Goal: Information Seeking & Learning: Check status

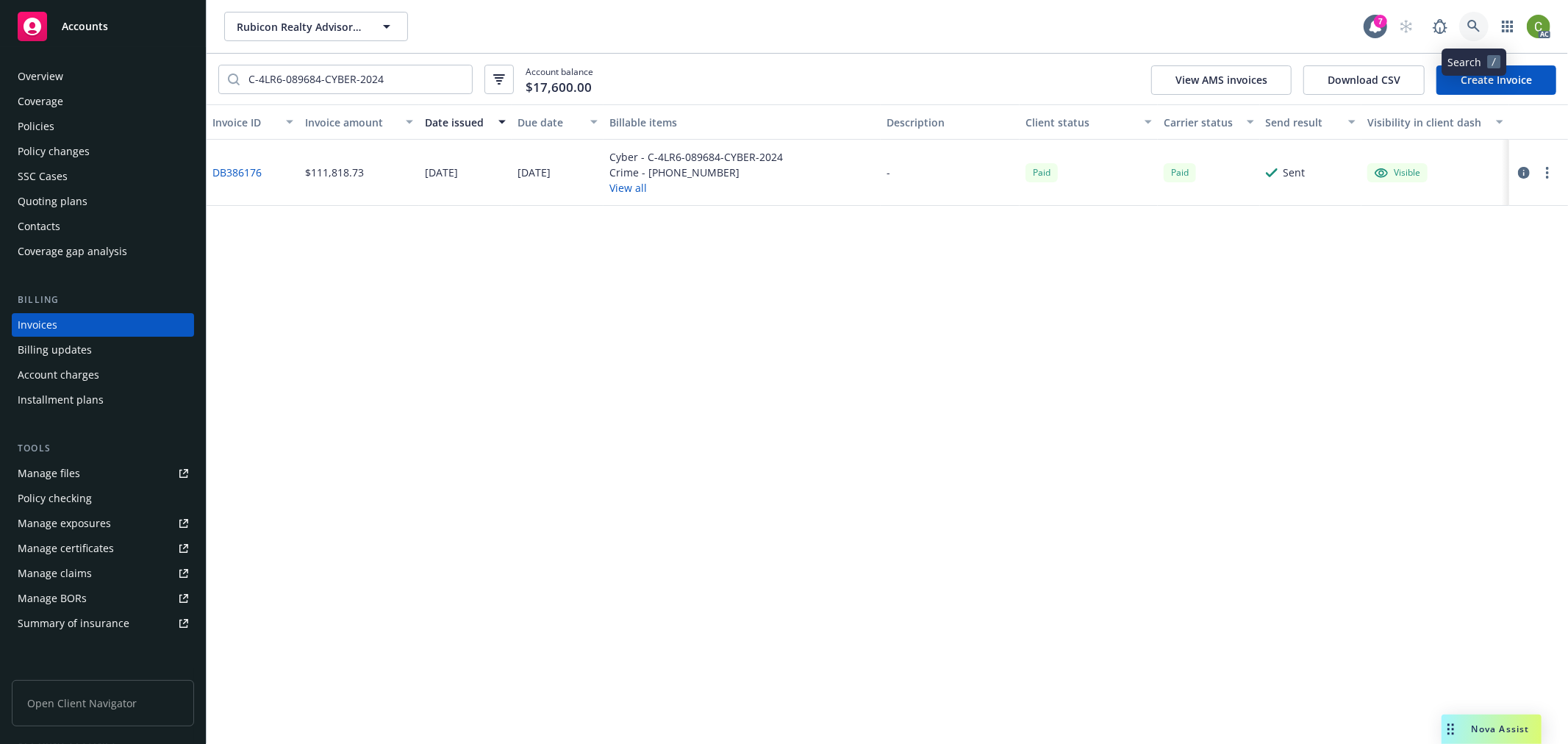
click at [1470, 27] on icon at bounding box center [1474, 27] width 13 height 13
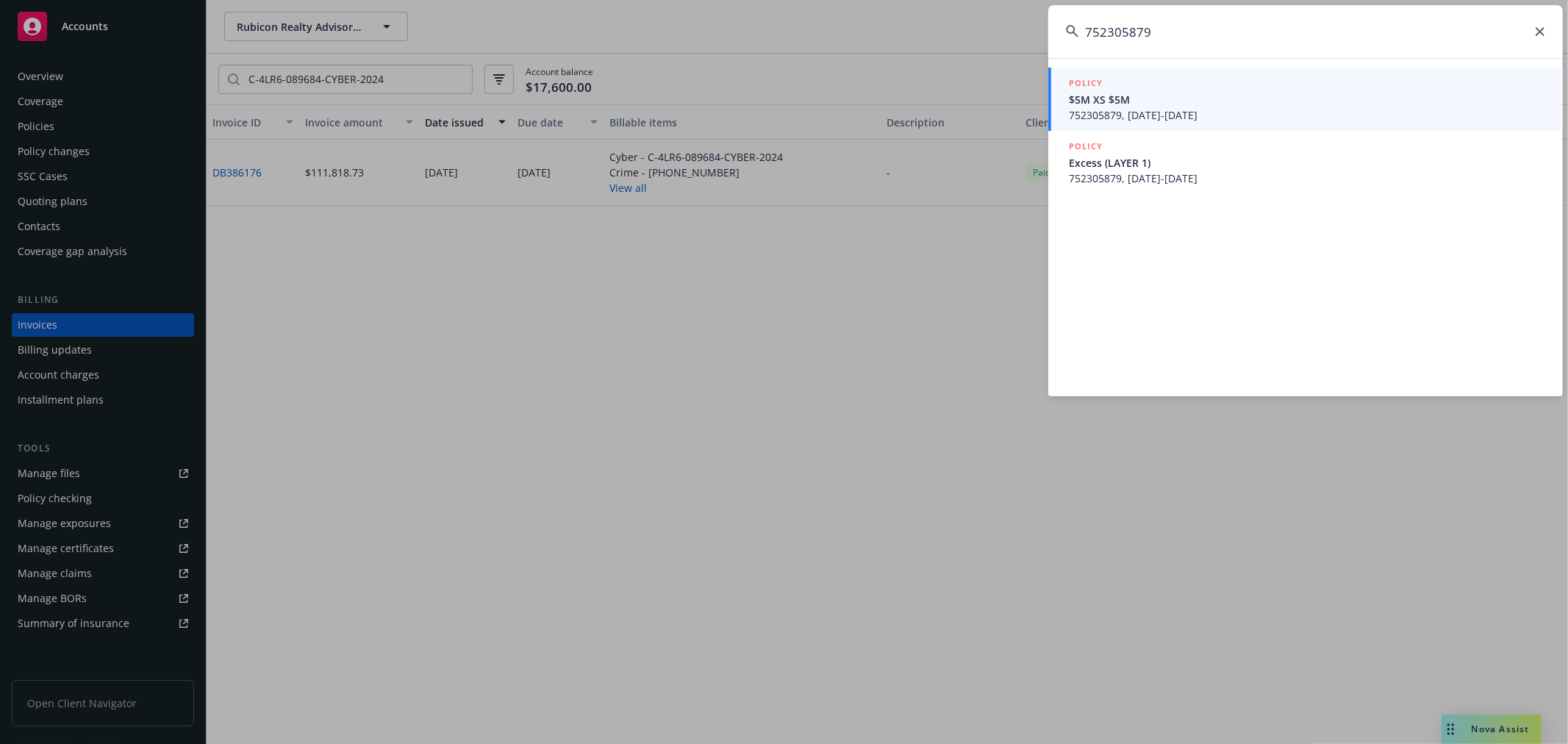
type input "752305879"
click at [1231, 114] on span "752305879, 10/01/2024-10/01/2025" at bounding box center [1307, 115] width 477 height 15
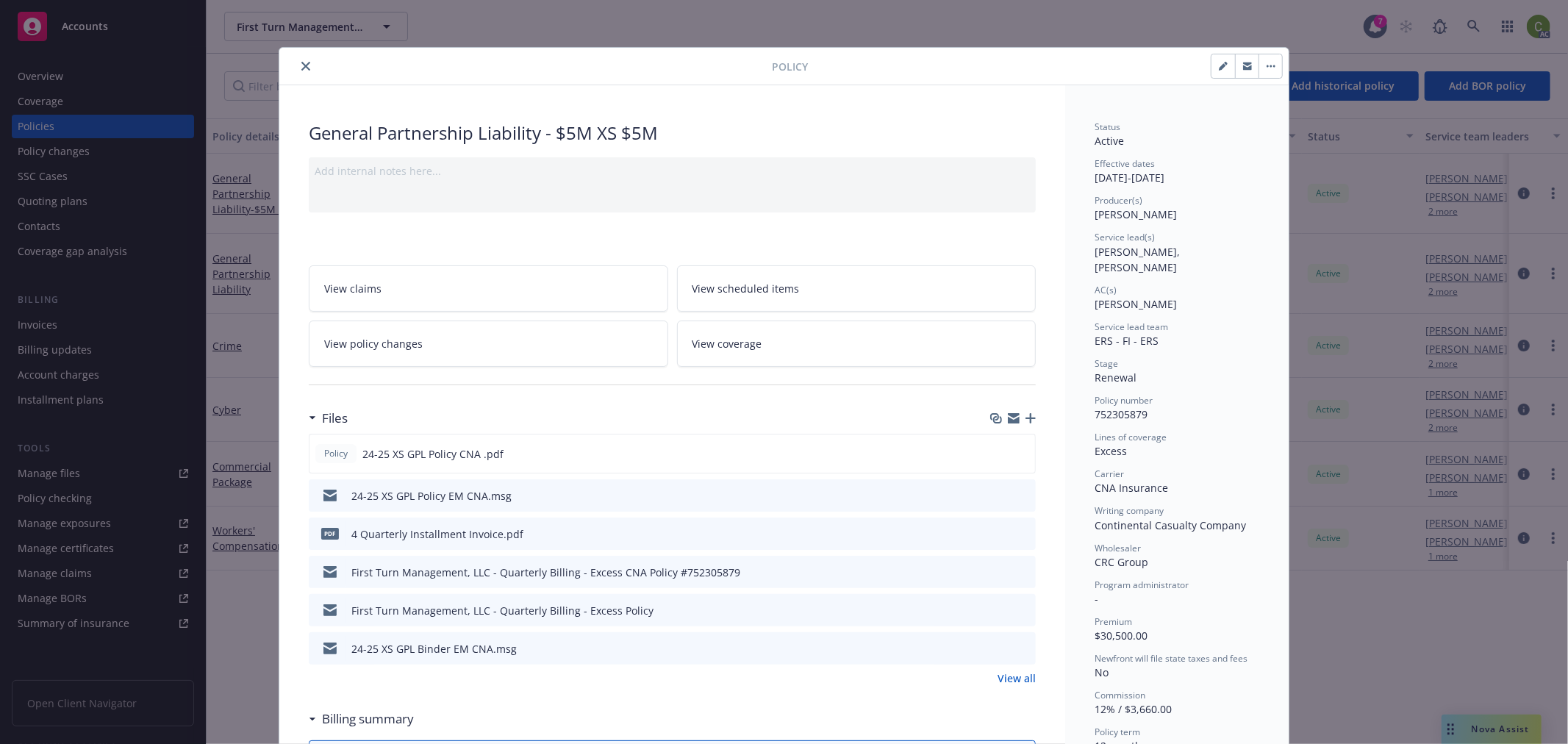
drag, startPoint x: 299, startPoint y: 66, endPoint x: 977, endPoint y: 49, distance: 678.2
click at [302, 64] on icon "close" at bounding box center [306, 66] width 9 height 9
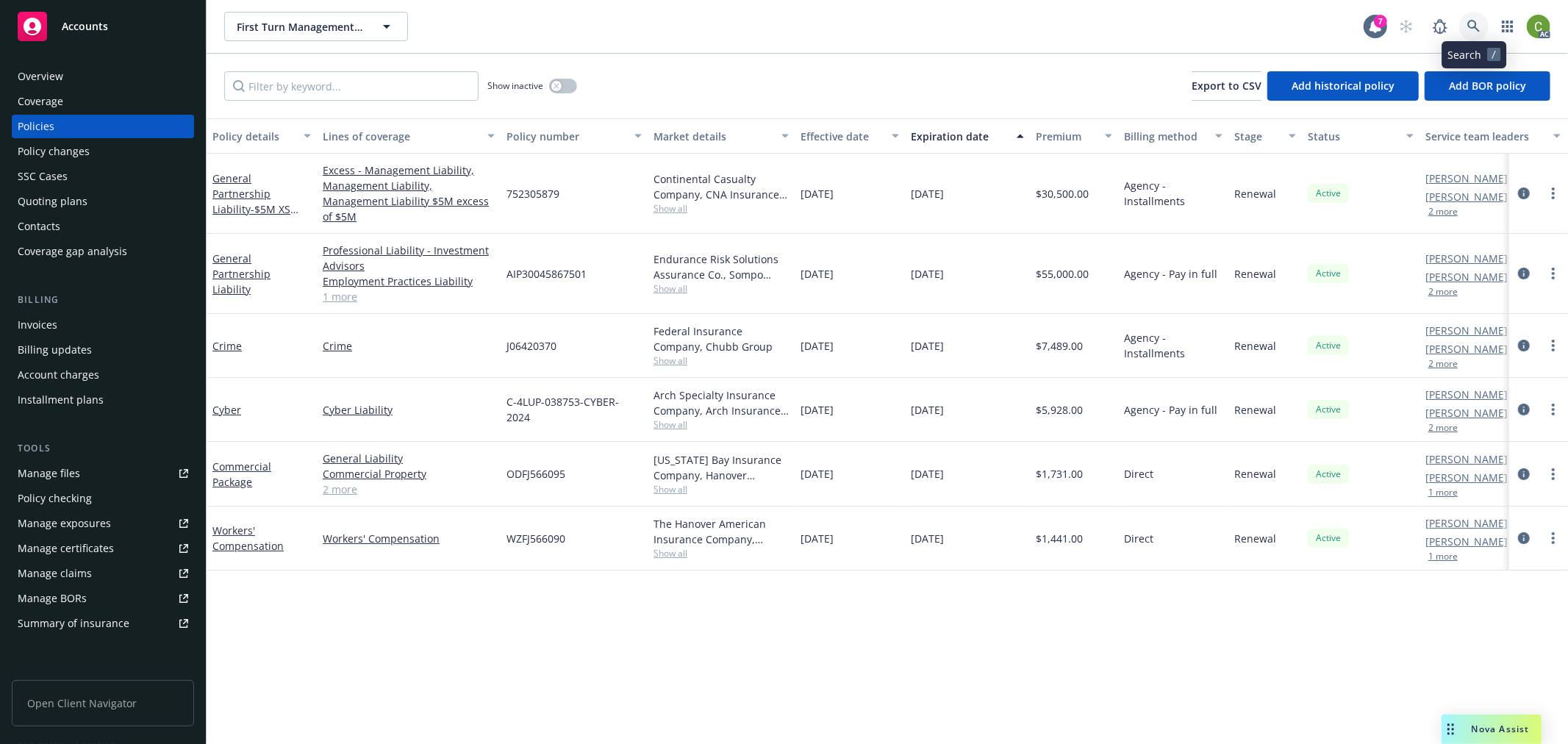
click at [1473, 29] on icon at bounding box center [1474, 27] width 13 height 13
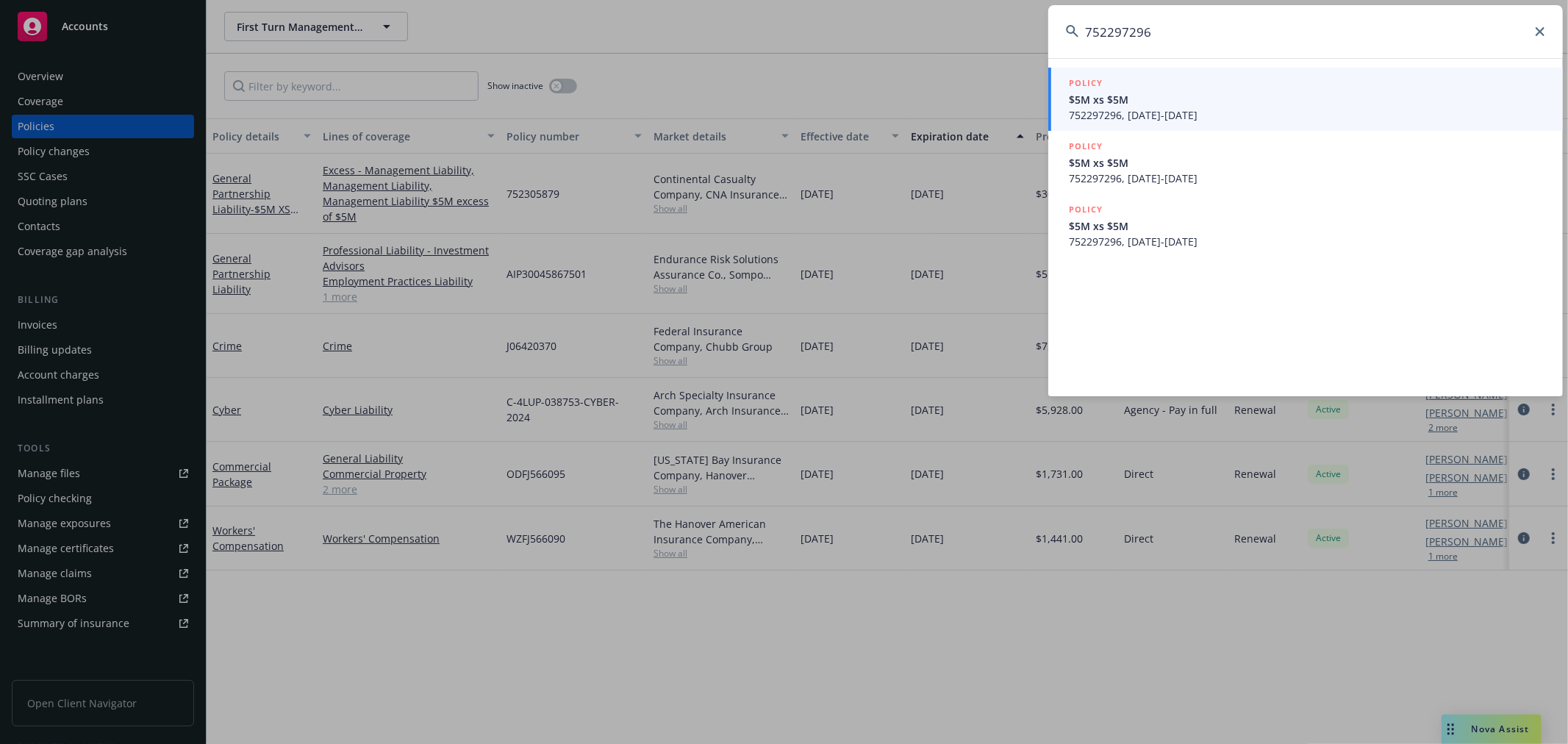
type input "752297296"
click at [1235, 101] on span "$5M xs $5M" at bounding box center [1307, 99] width 477 height 15
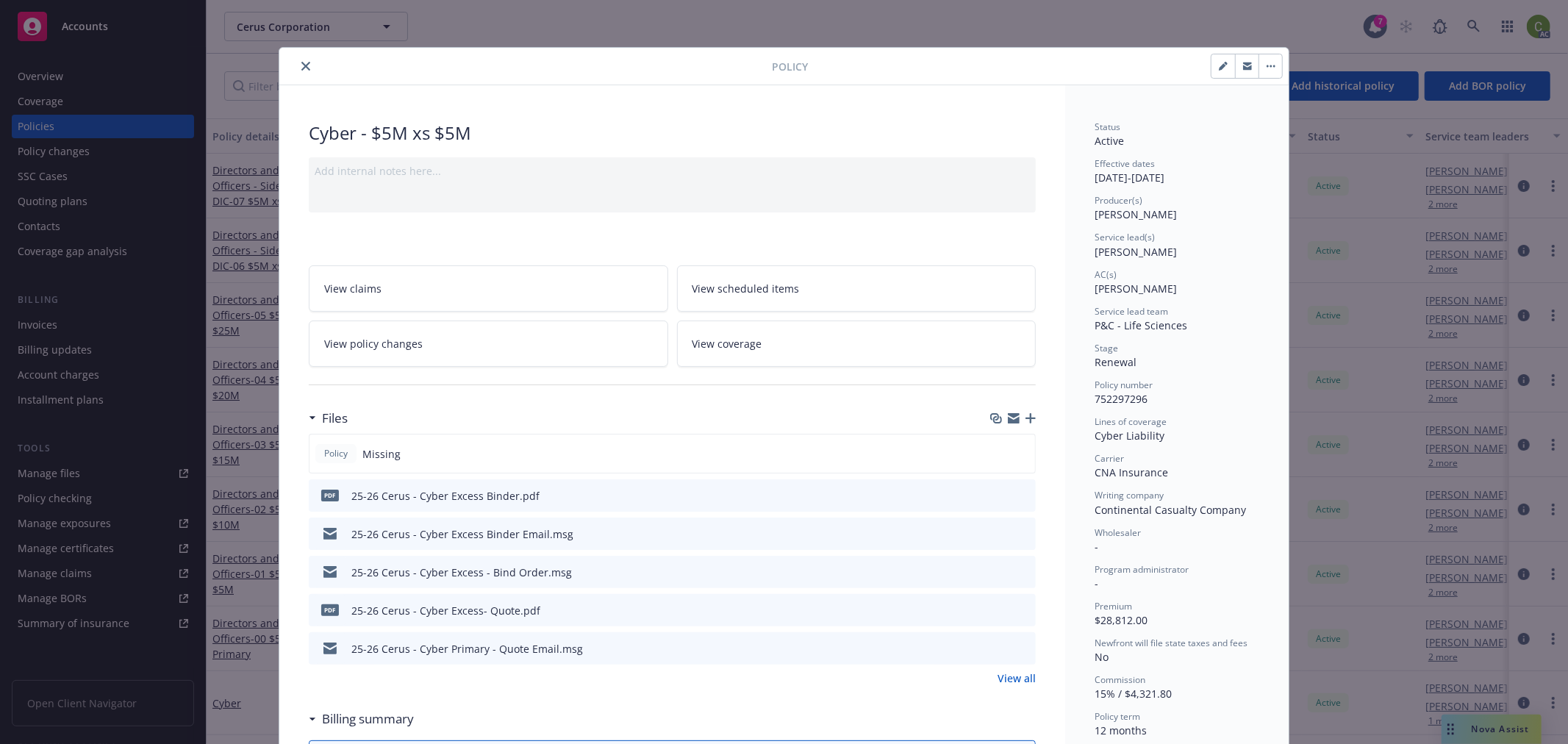
click at [302, 64] on icon "close" at bounding box center [306, 66] width 9 height 9
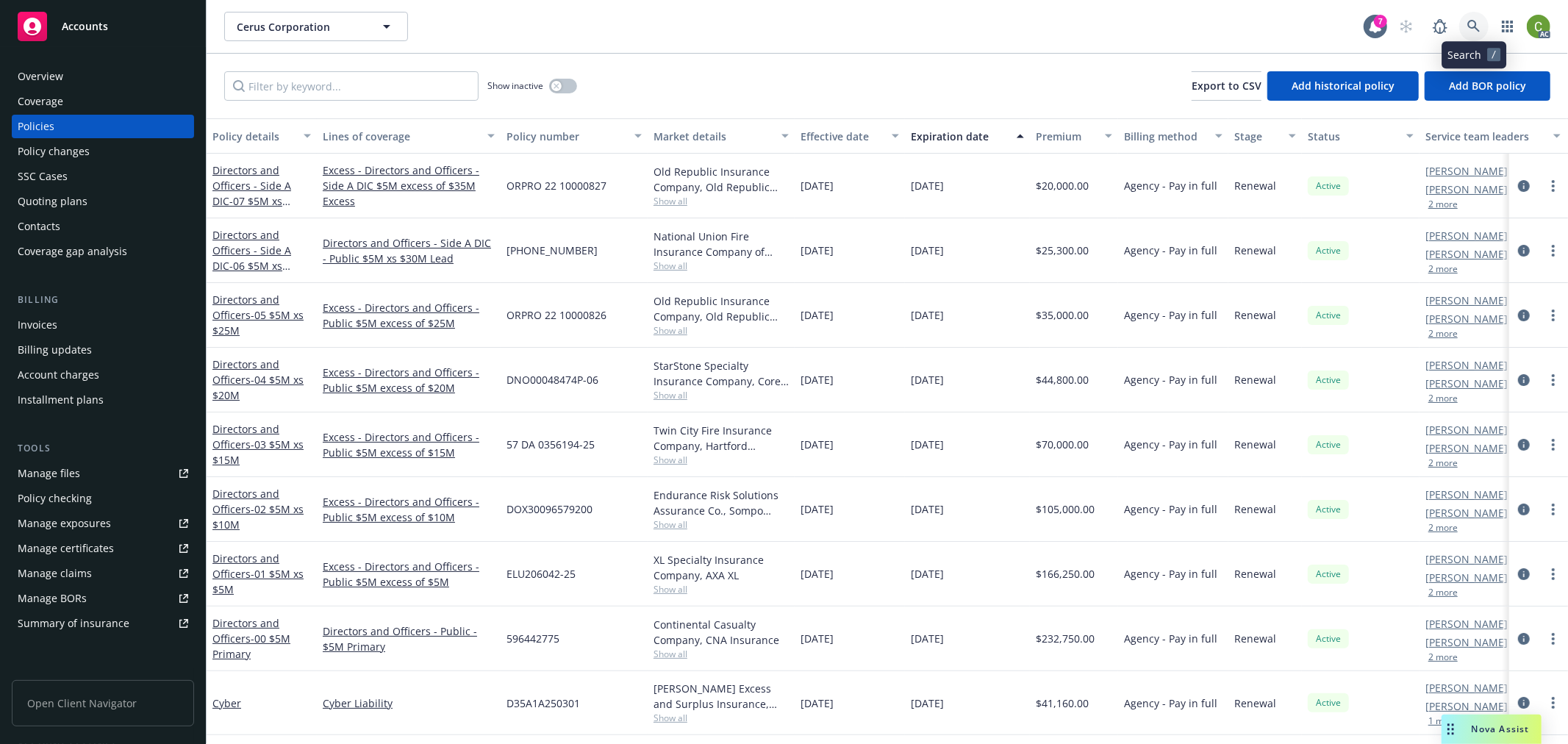
drag, startPoint x: 1473, startPoint y: 23, endPoint x: 1468, endPoint y: 52, distance: 29.4
click at [1473, 23] on icon at bounding box center [1474, 27] width 13 height 13
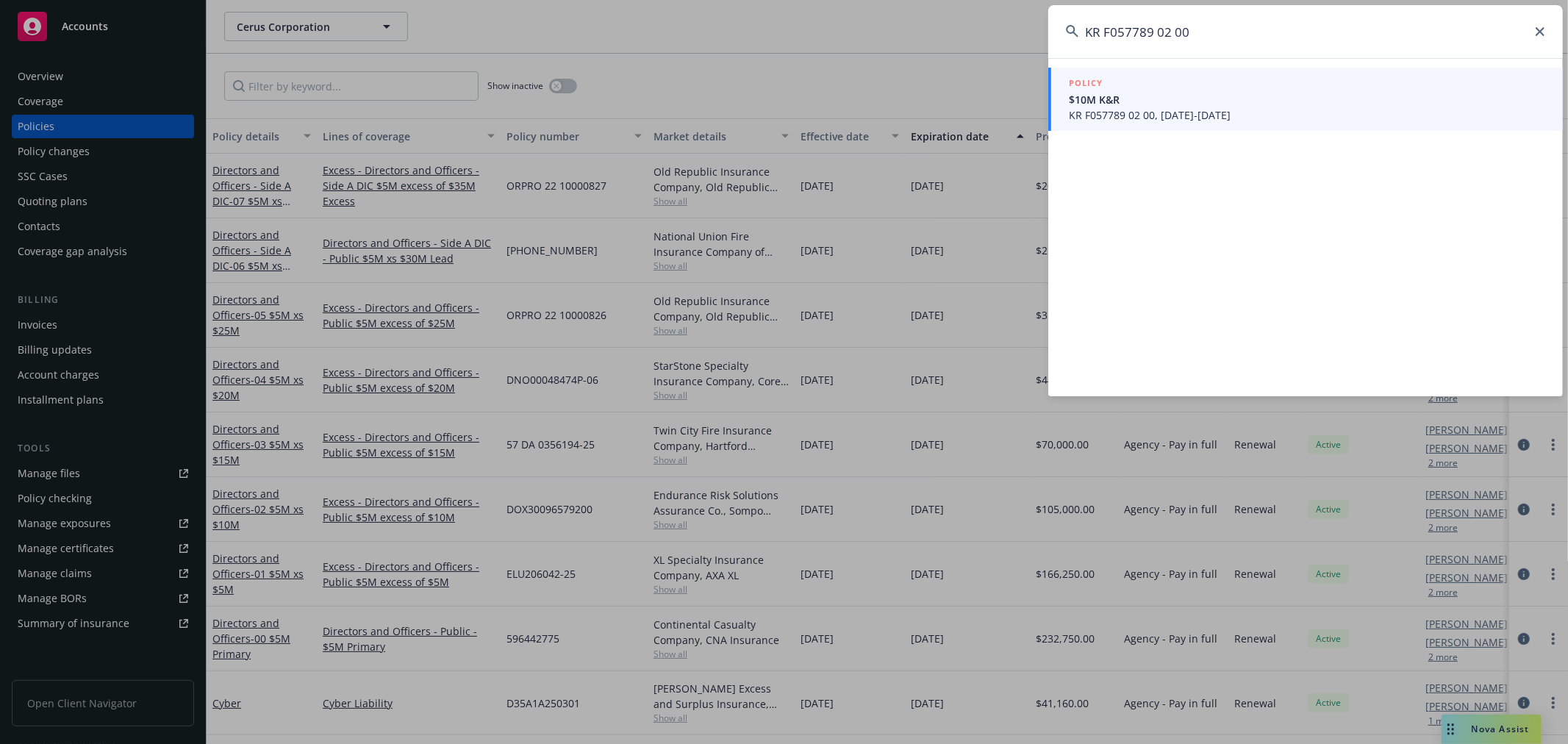
type input "KR F057789 02 00"
click at [1223, 108] on span "KR F057789 02 00, 05/10/2025-05/10/2028" at bounding box center [1307, 115] width 477 height 15
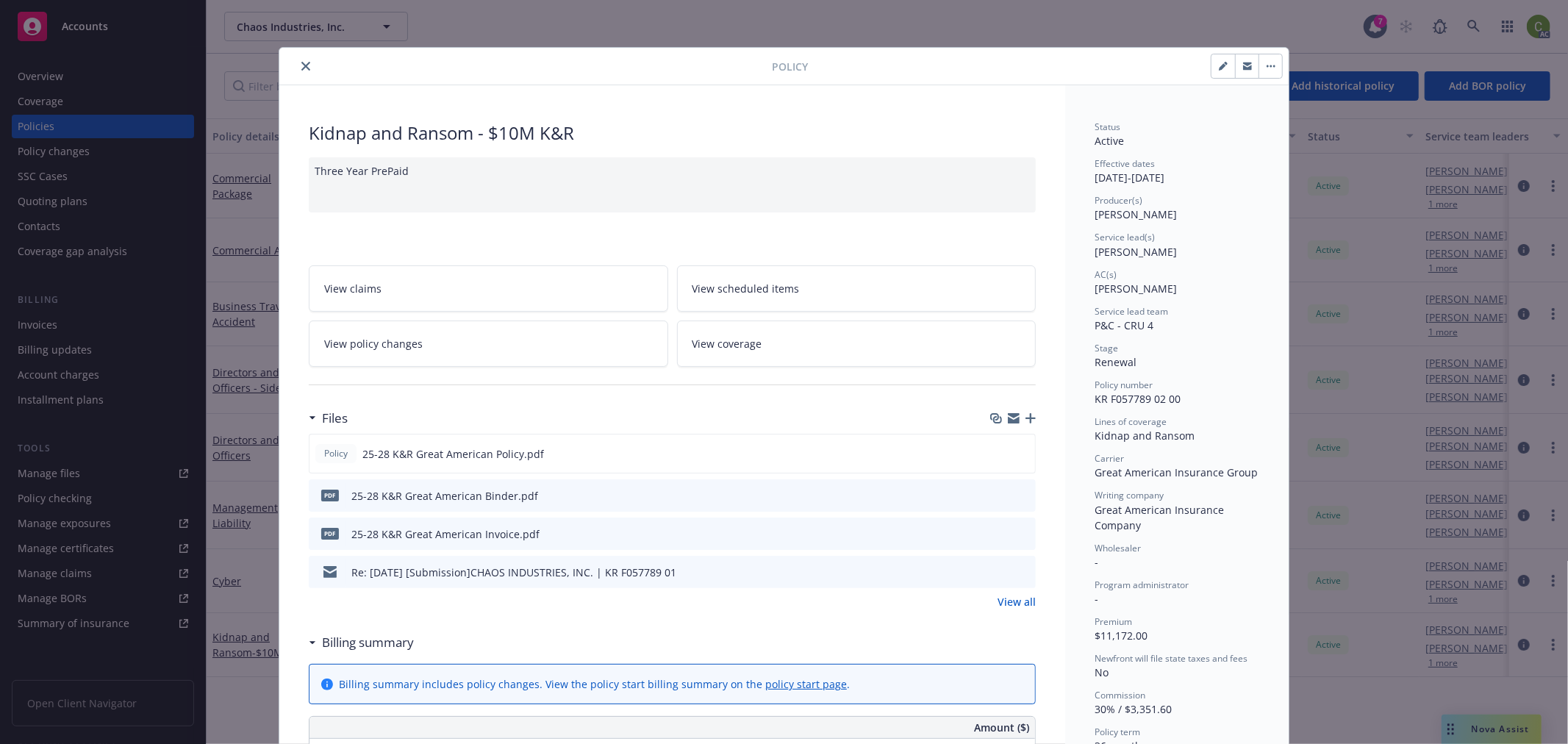
click at [302, 64] on icon "close" at bounding box center [306, 66] width 9 height 9
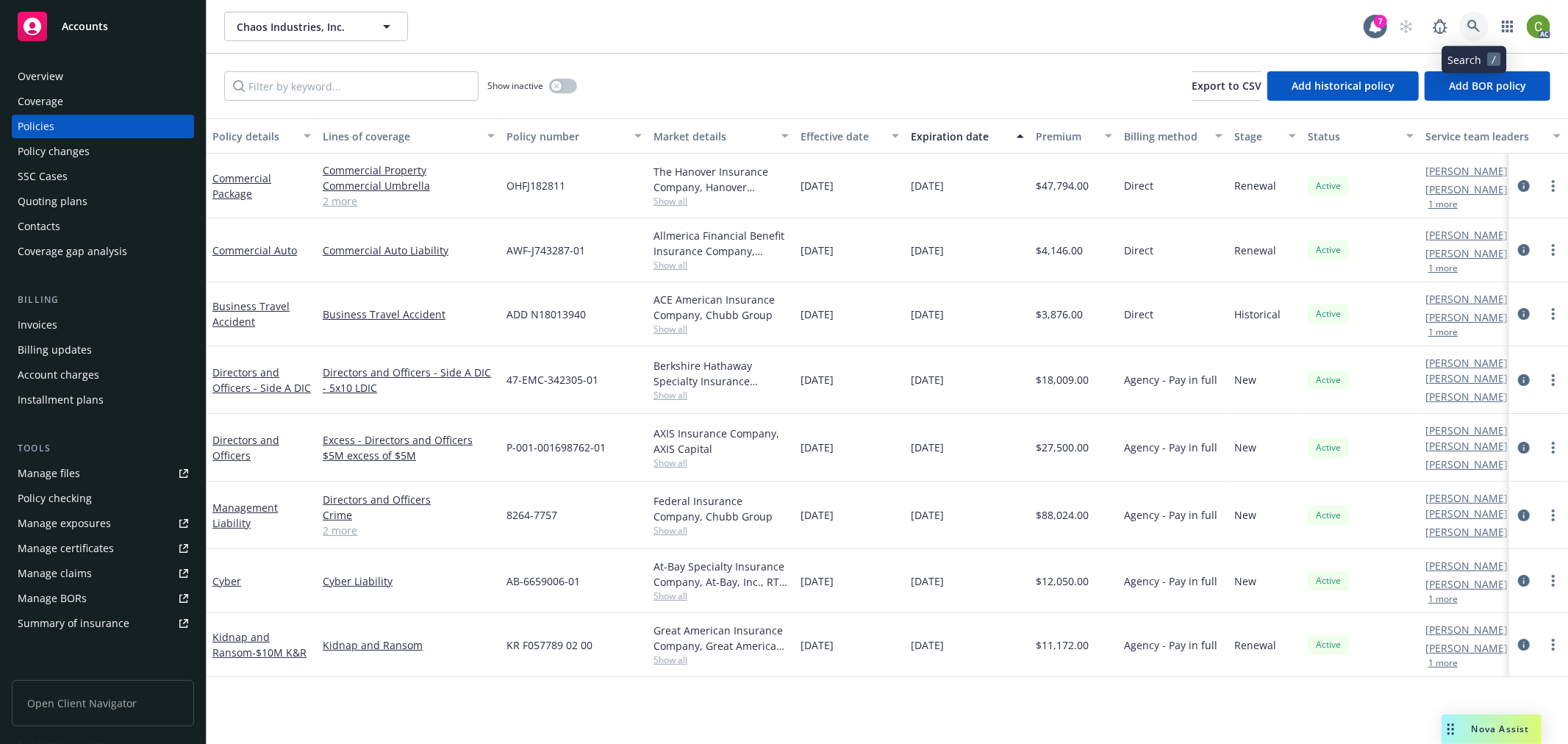
click at [1476, 29] on icon at bounding box center [1474, 27] width 13 height 13
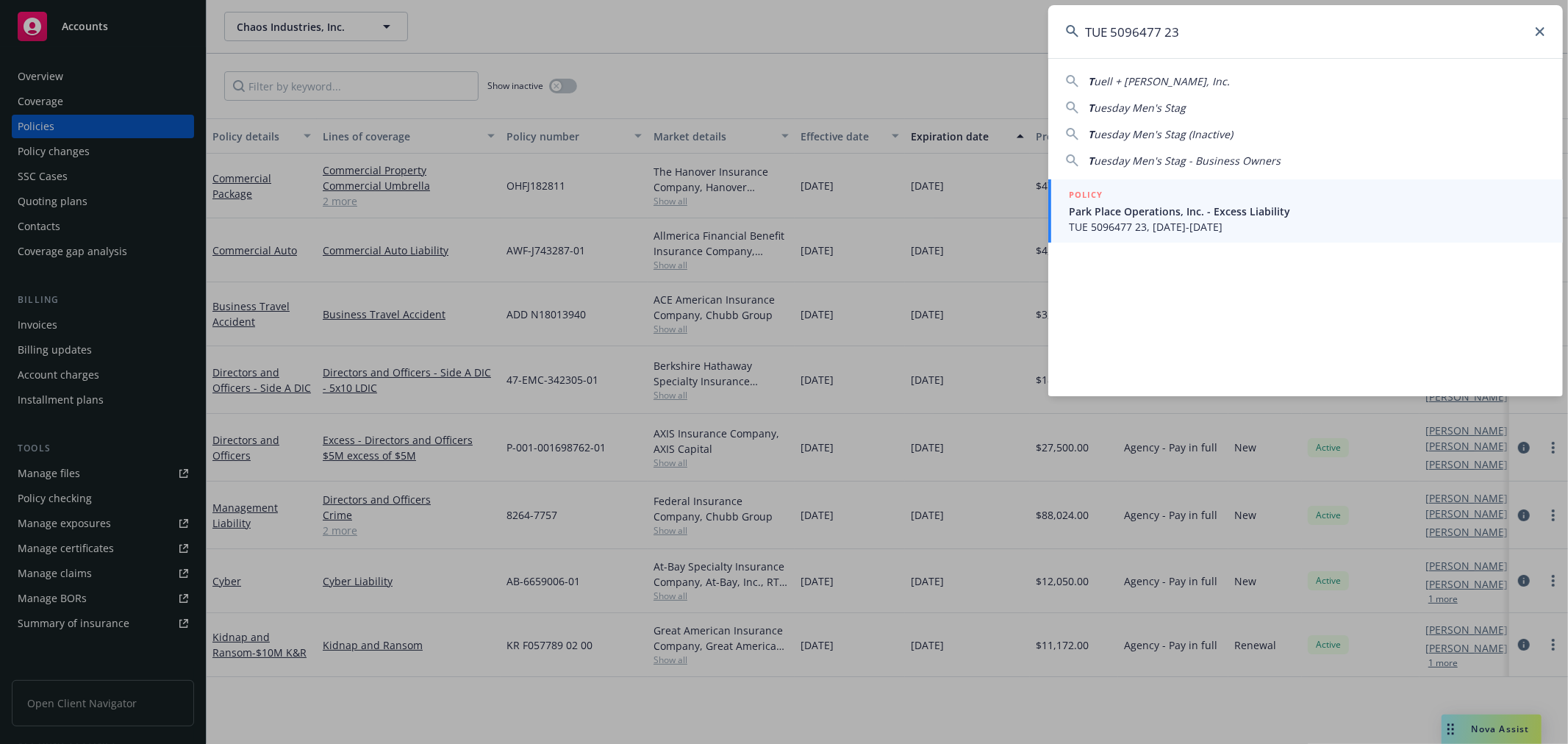
type input "TUE 5096477 23"
drag, startPoint x: 1245, startPoint y: 232, endPoint x: 1224, endPoint y: 250, distance: 27.7
click at [1245, 230] on span "TUE 5096477 23, 08/01/2025-08/01/2026" at bounding box center [1307, 226] width 477 height 15
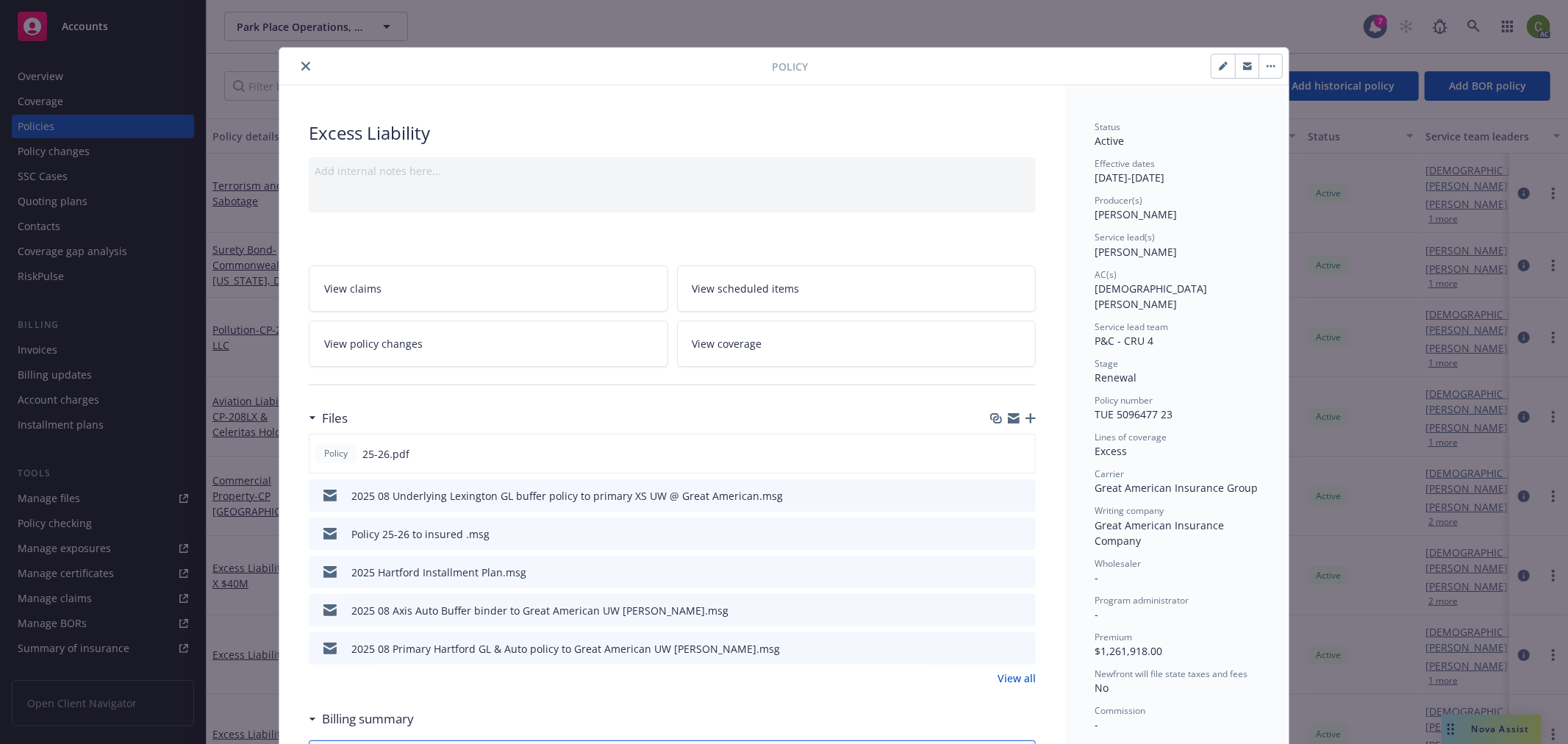
drag, startPoint x: 302, startPoint y: 69, endPoint x: 349, endPoint y: 4, distance: 80.2
click at [302, 67] on icon "close" at bounding box center [306, 66] width 9 height 9
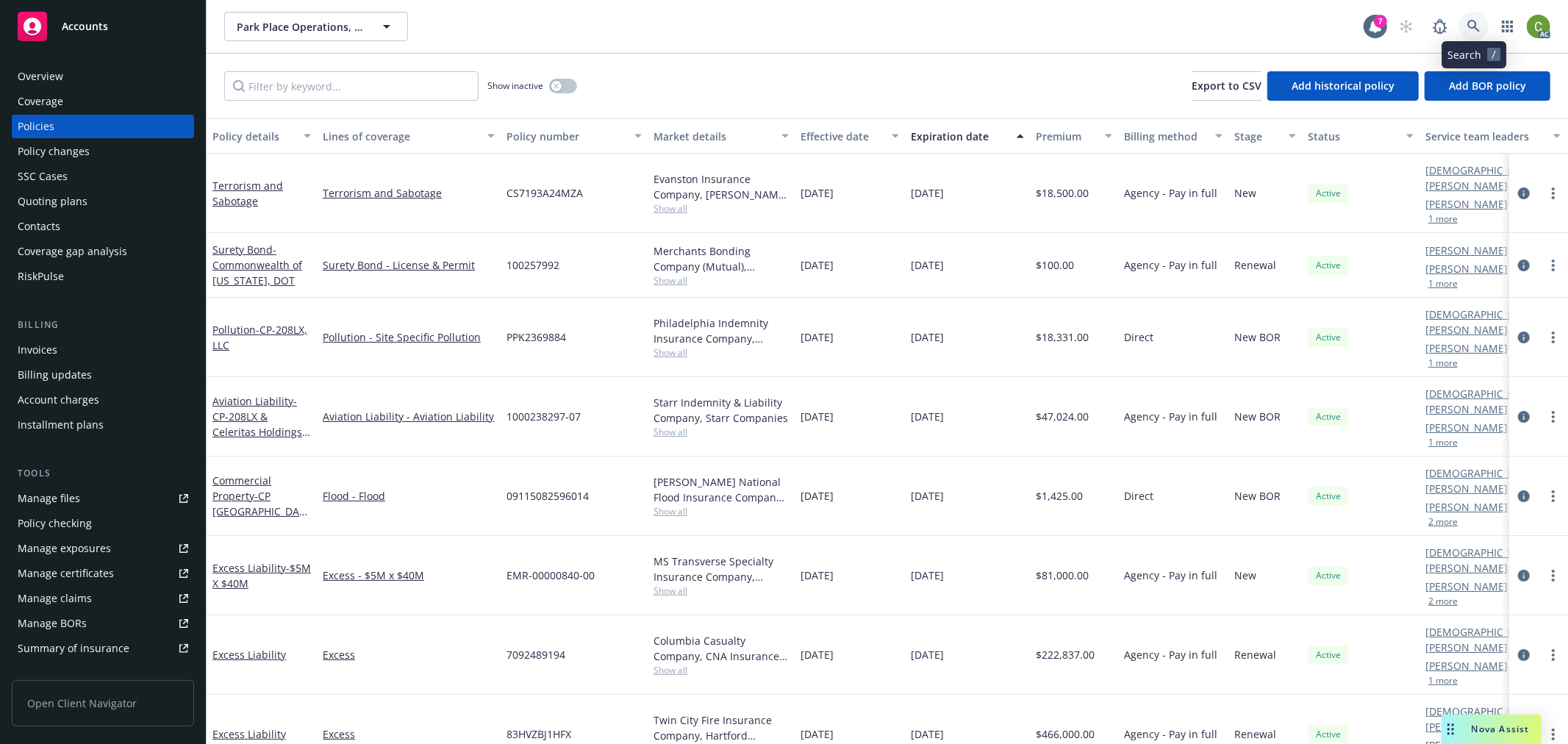
click at [1468, 30] on icon at bounding box center [1474, 27] width 13 height 13
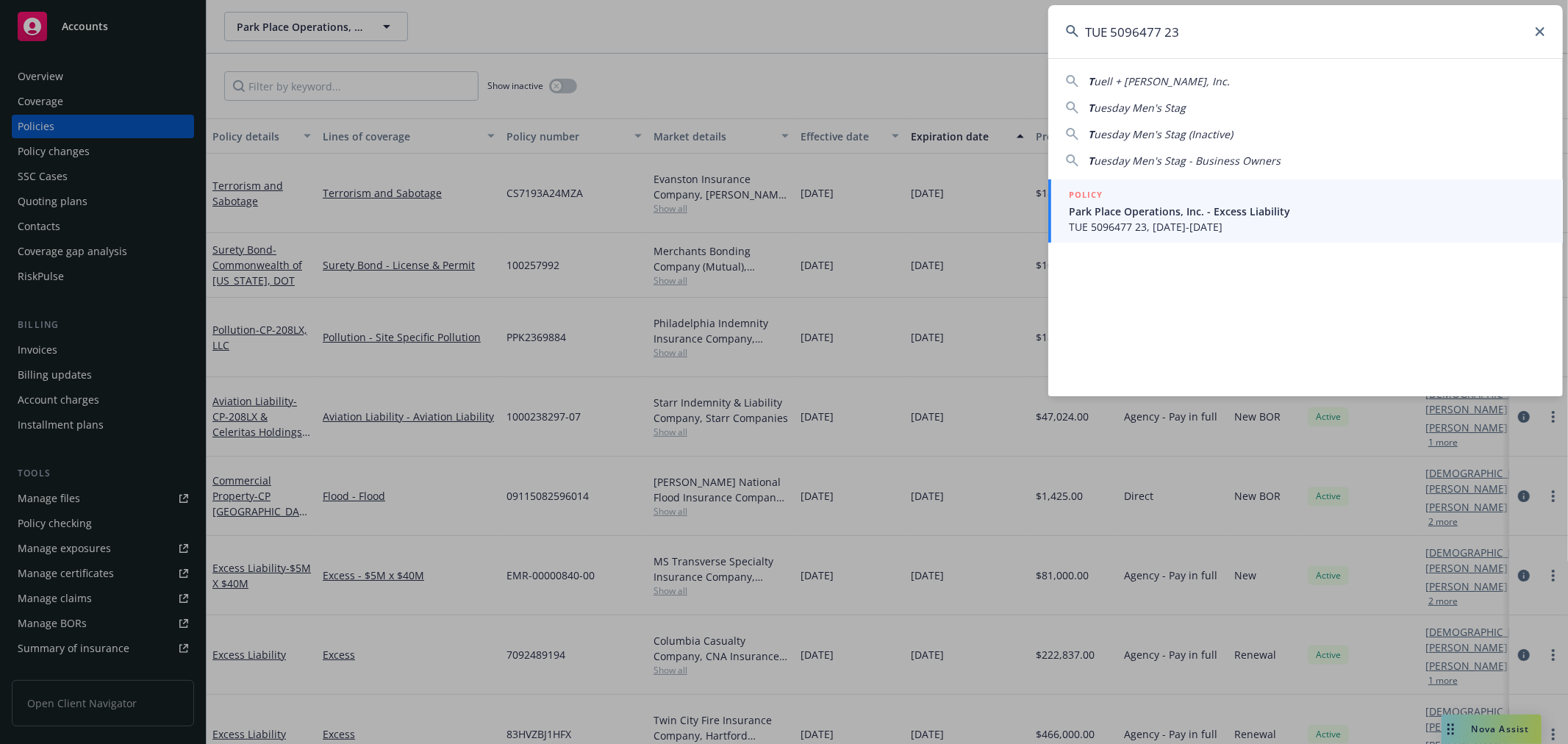
type input "TUE 5096477 23"
click at [1227, 207] on span "Park Place Operations, Inc. - Excess Liability" at bounding box center [1307, 211] width 477 height 15
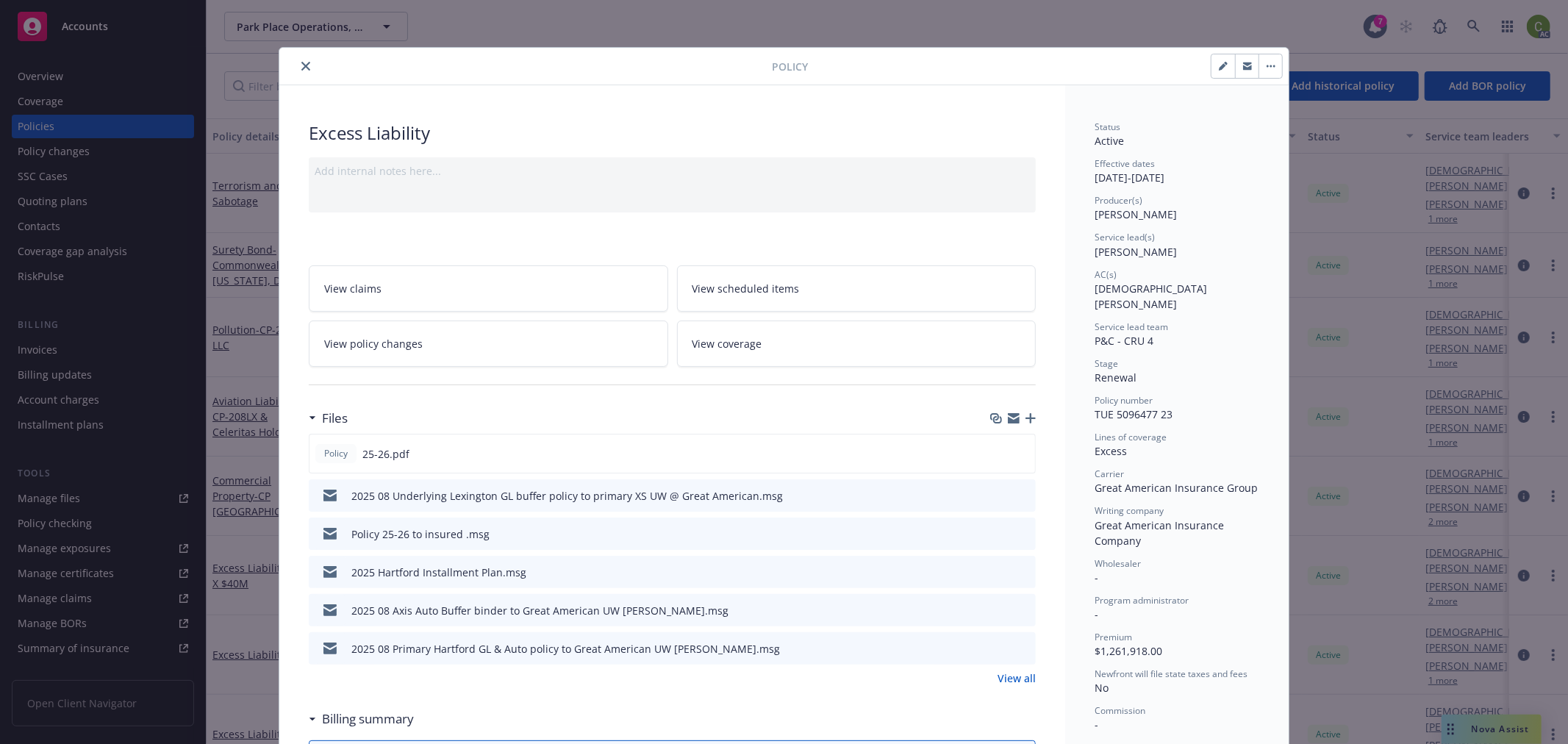
scroll to position [44, 0]
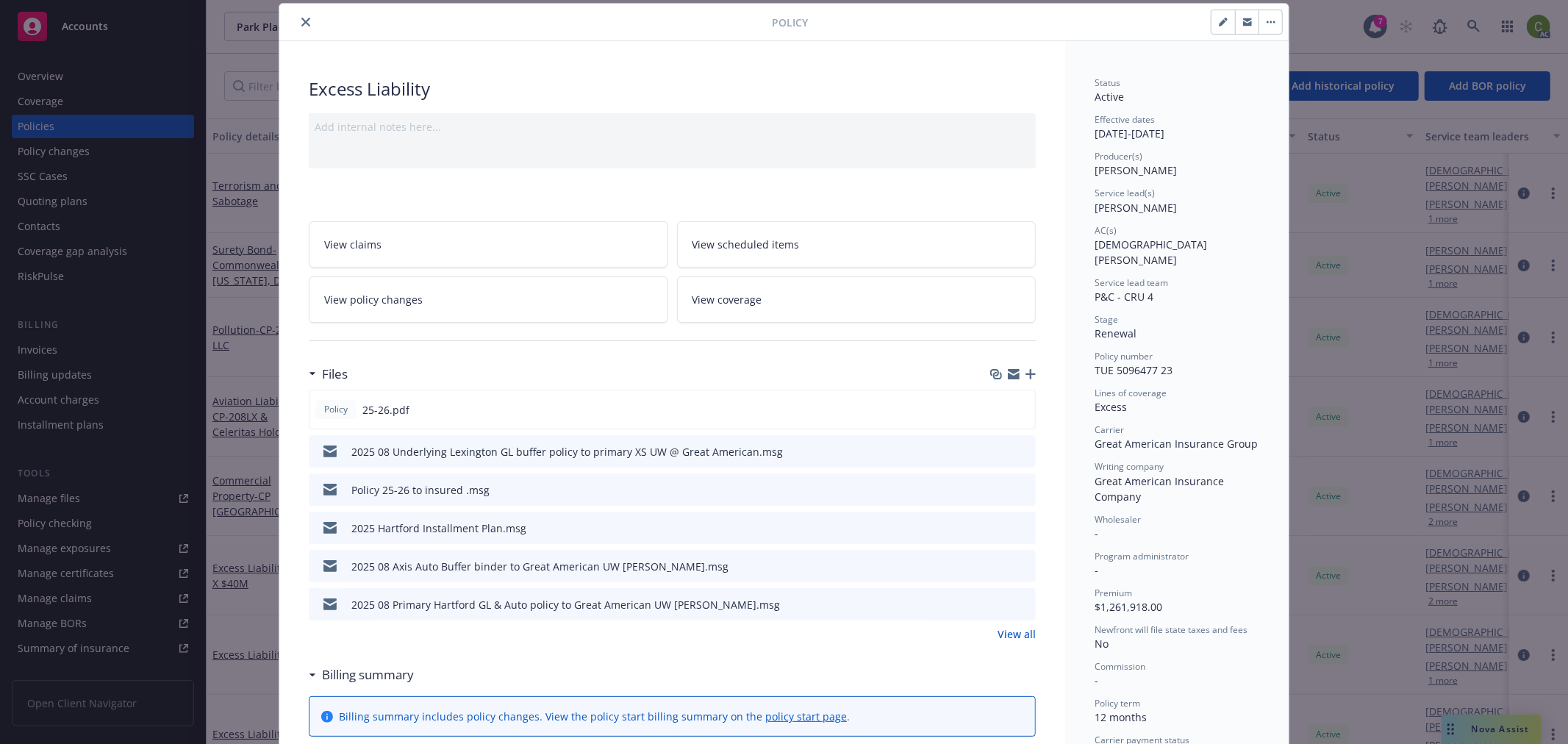
click at [1003, 632] on link "View all" at bounding box center [1016, 633] width 38 height 15
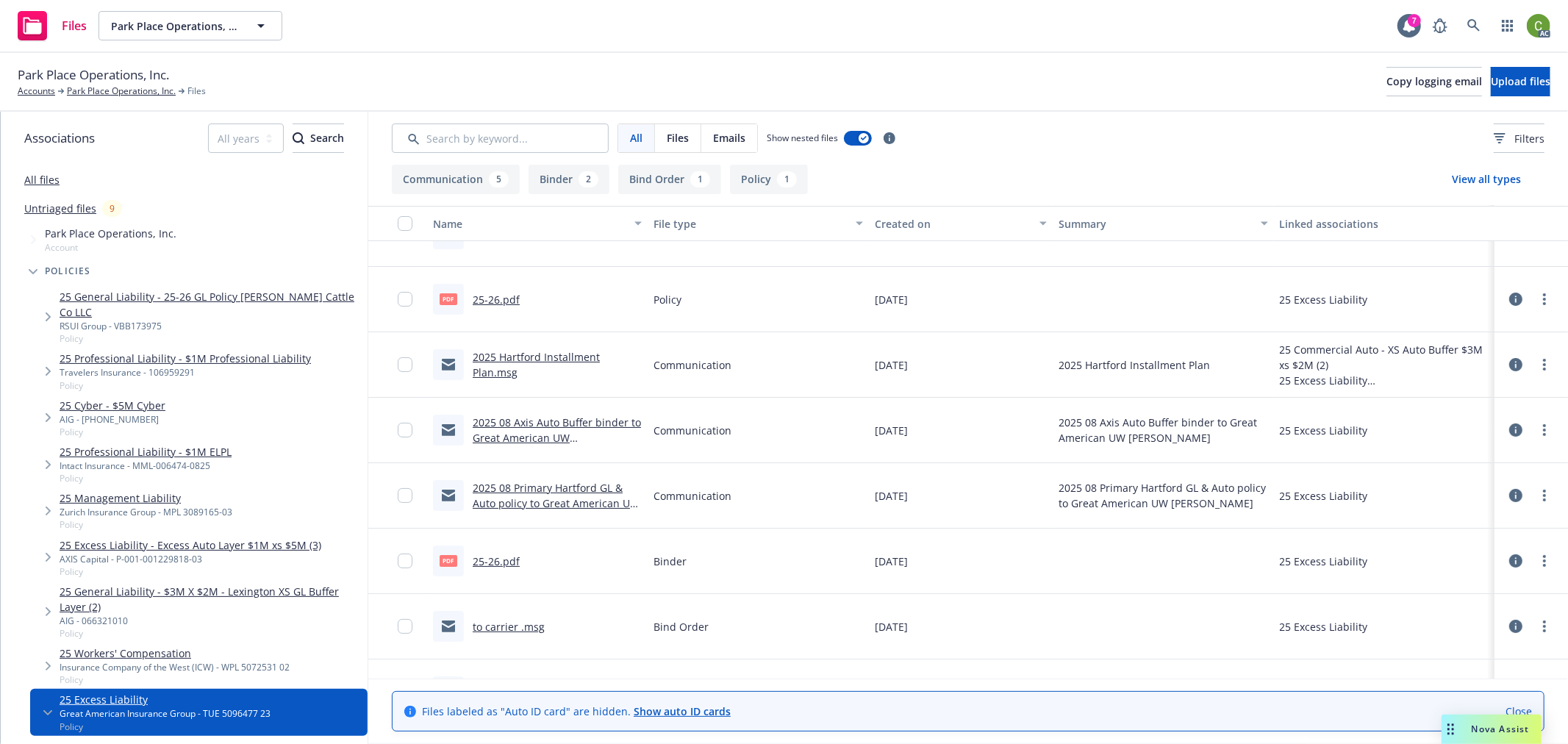
scroll to position [150, 0]
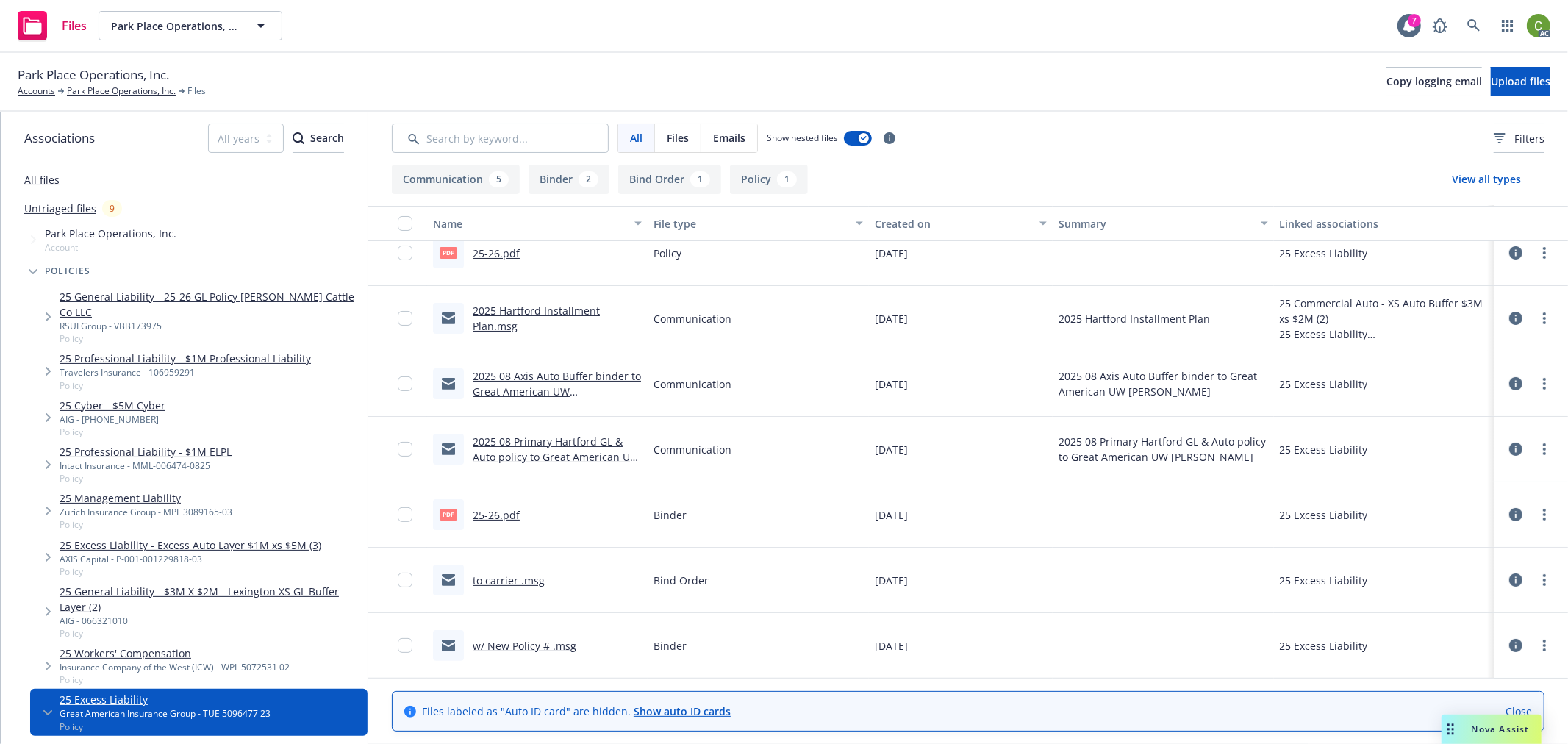
click at [486, 513] on link "25-26.pdf" at bounding box center [496, 514] width 47 height 14
click at [1478, 27] on icon at bounding box center [1474, 26] width 13 height 13
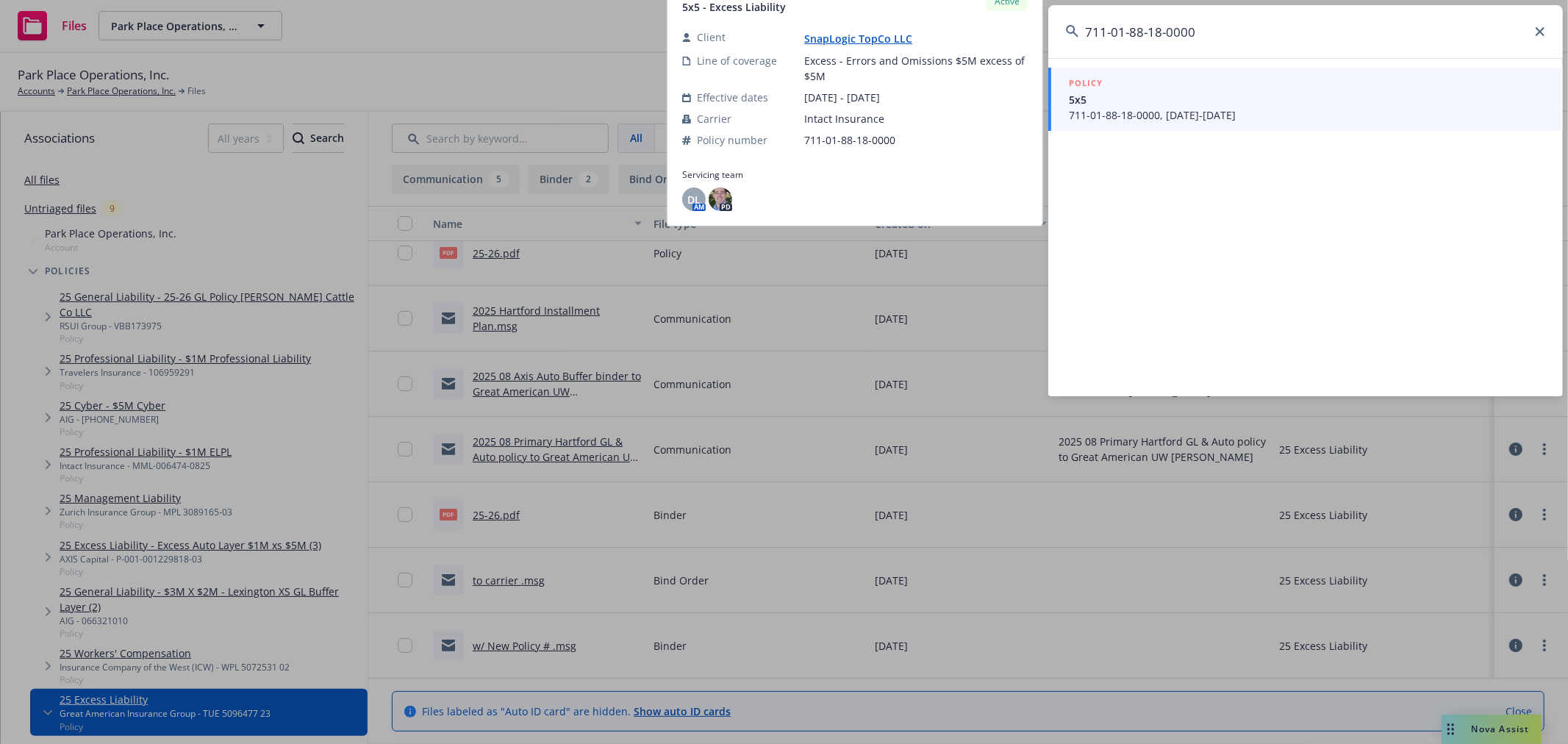
type input "711-01-88-18-0000"
click at [1194, 103] on span "5x5" at bounding box center [1307, 99] width 477 height 15
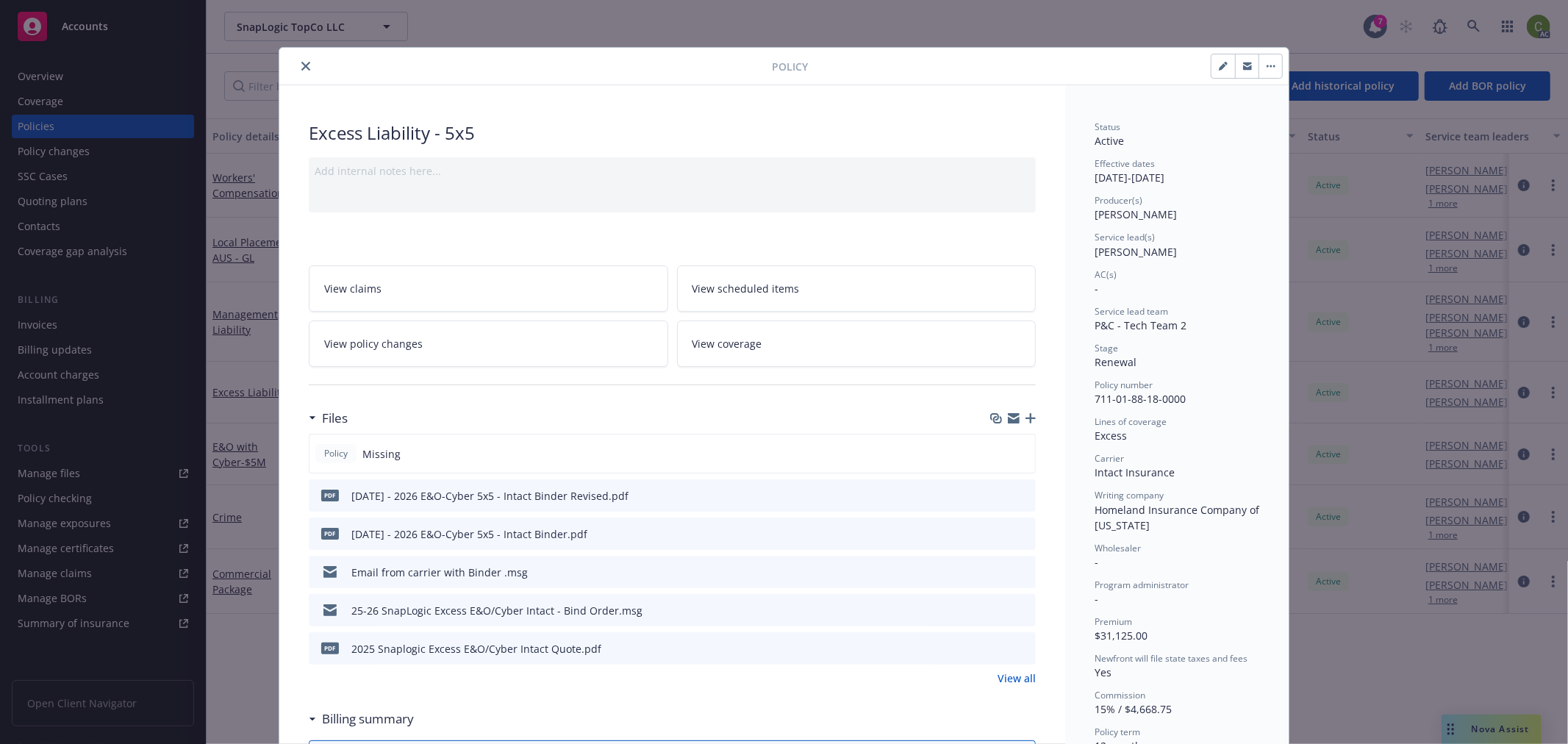
drag, startPoint x: 299, startPoint y: 65, endPoint x: 350, endPoint y: 68, distance: 51.1
click at [302, 64] on icon "close" at bounding box center [306, 66] width 9 height 9
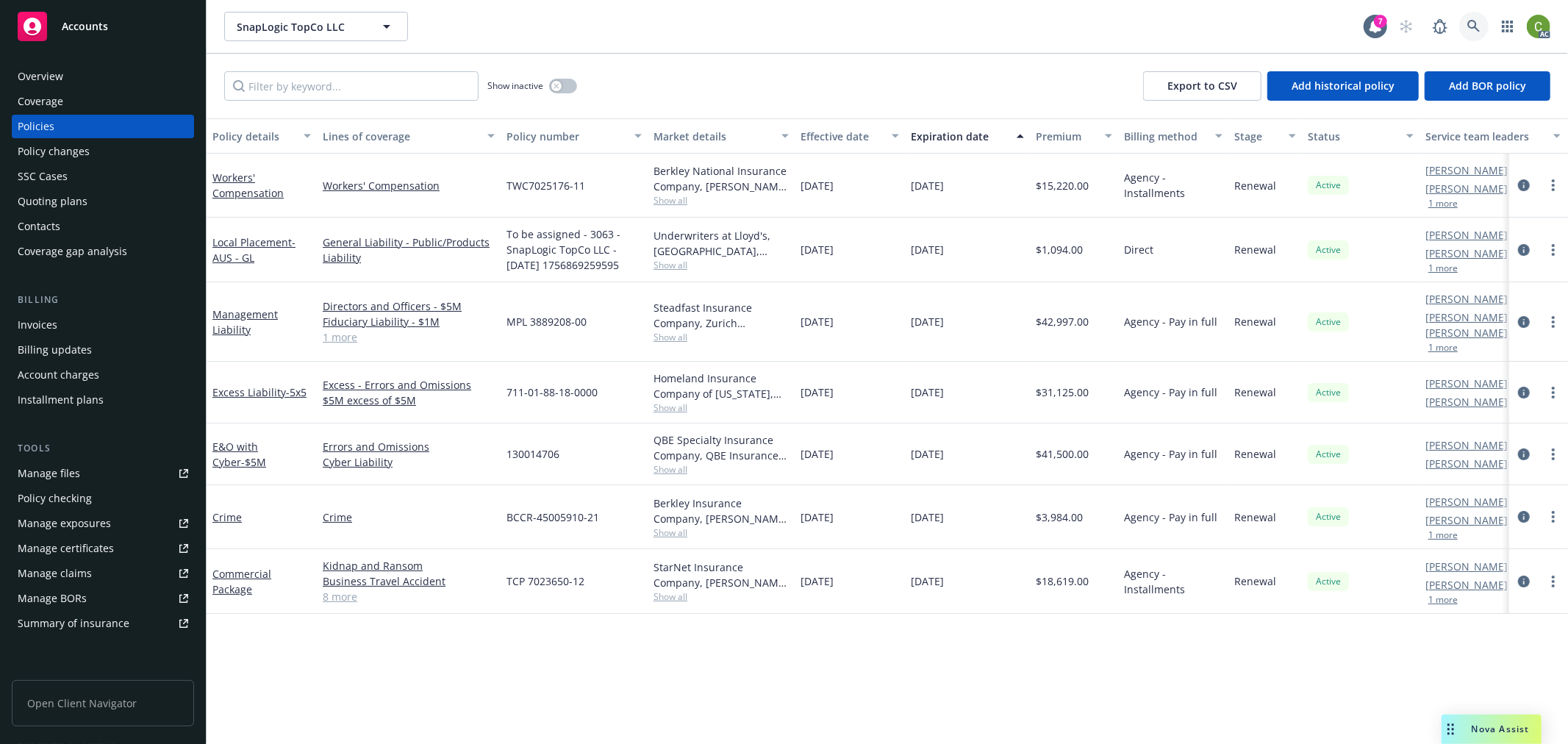
click at [1481, 27] on link at bounding box center [1474, 27] width 29 height 29
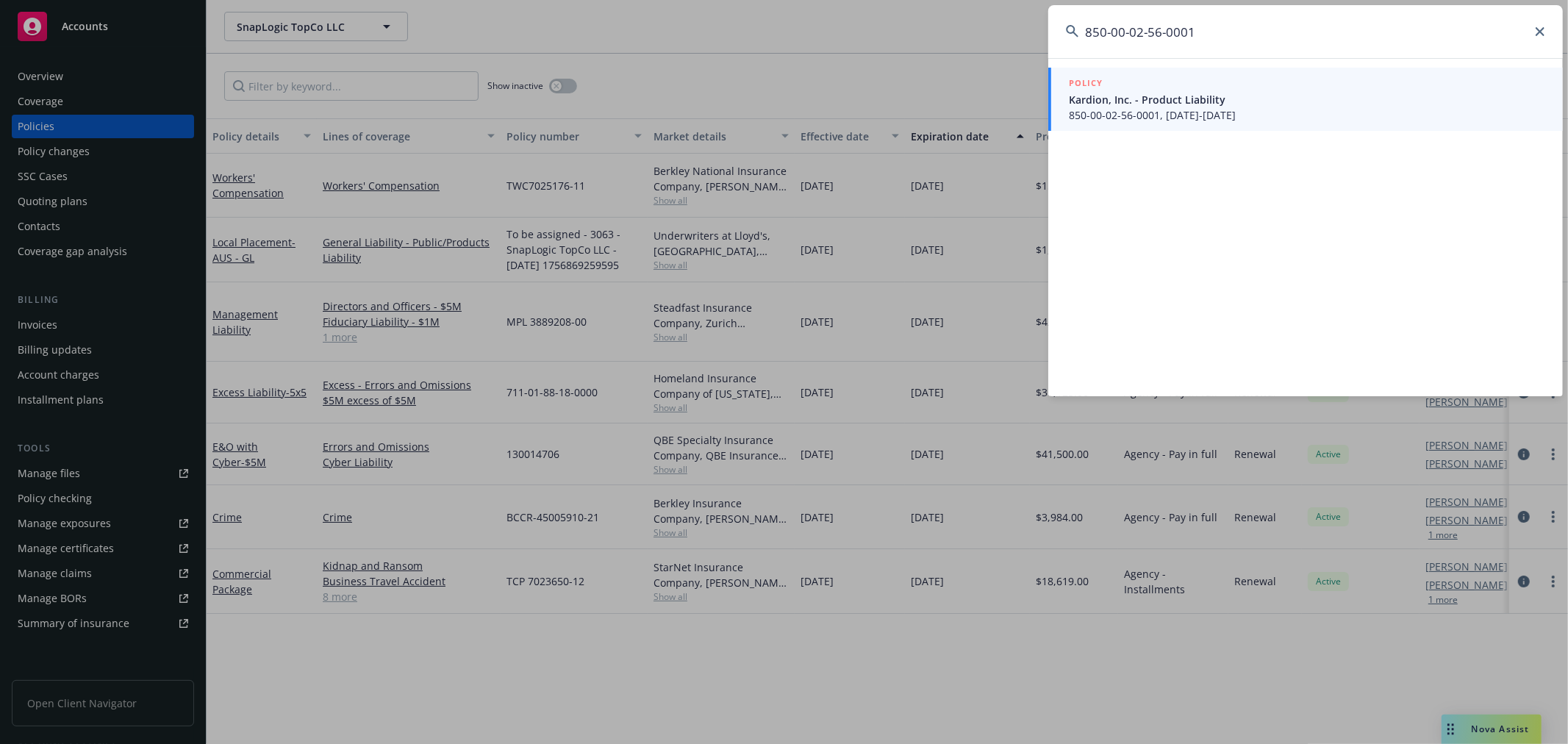
type input "850-00-02-56-0001"
click at [1287, 101] on span "Kardion, Inc. - Product Liability" at bounding box center [1307, 99] width 477 height 15
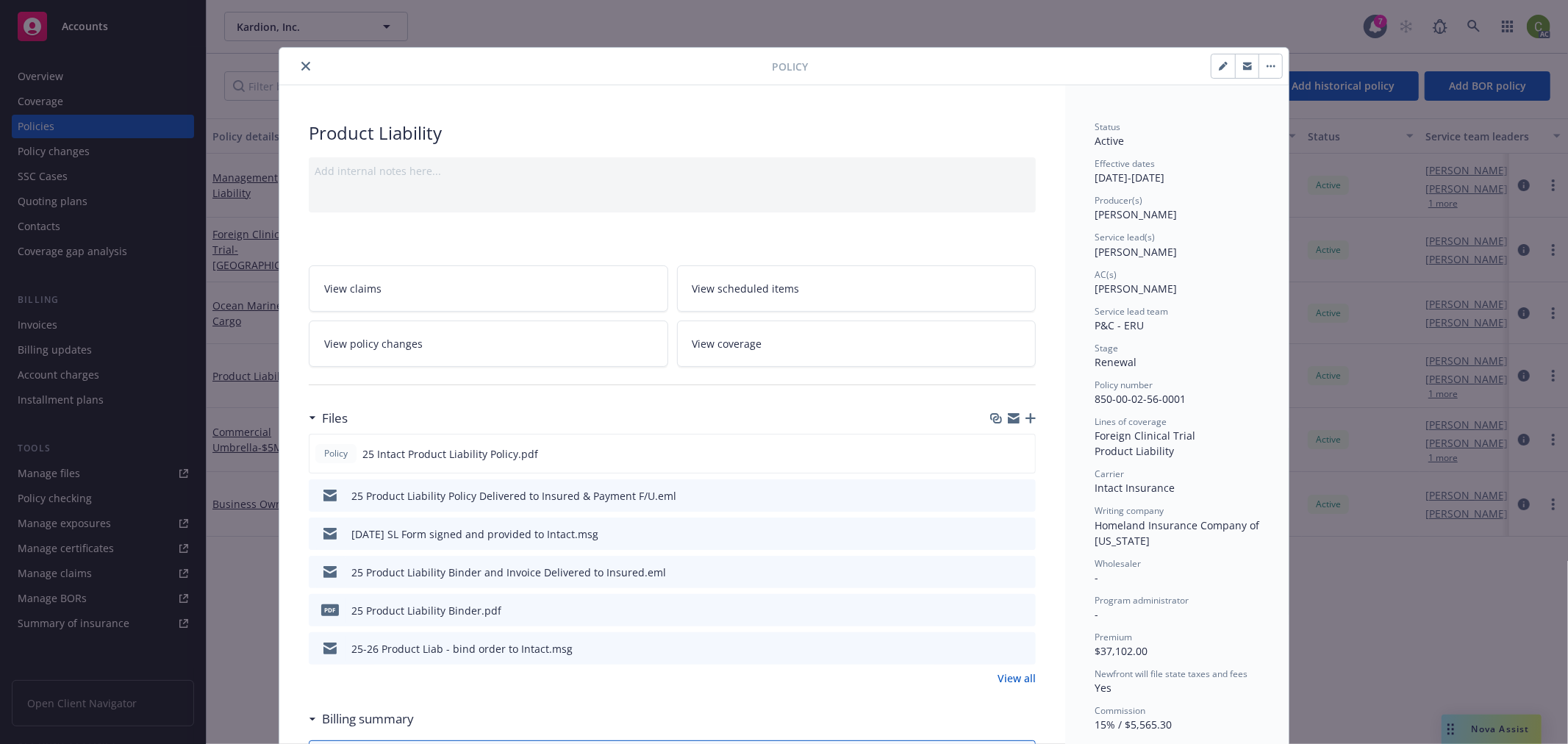
click at [302, 62] on icon "close" at bounding box center [306, 66] width 9 height 9
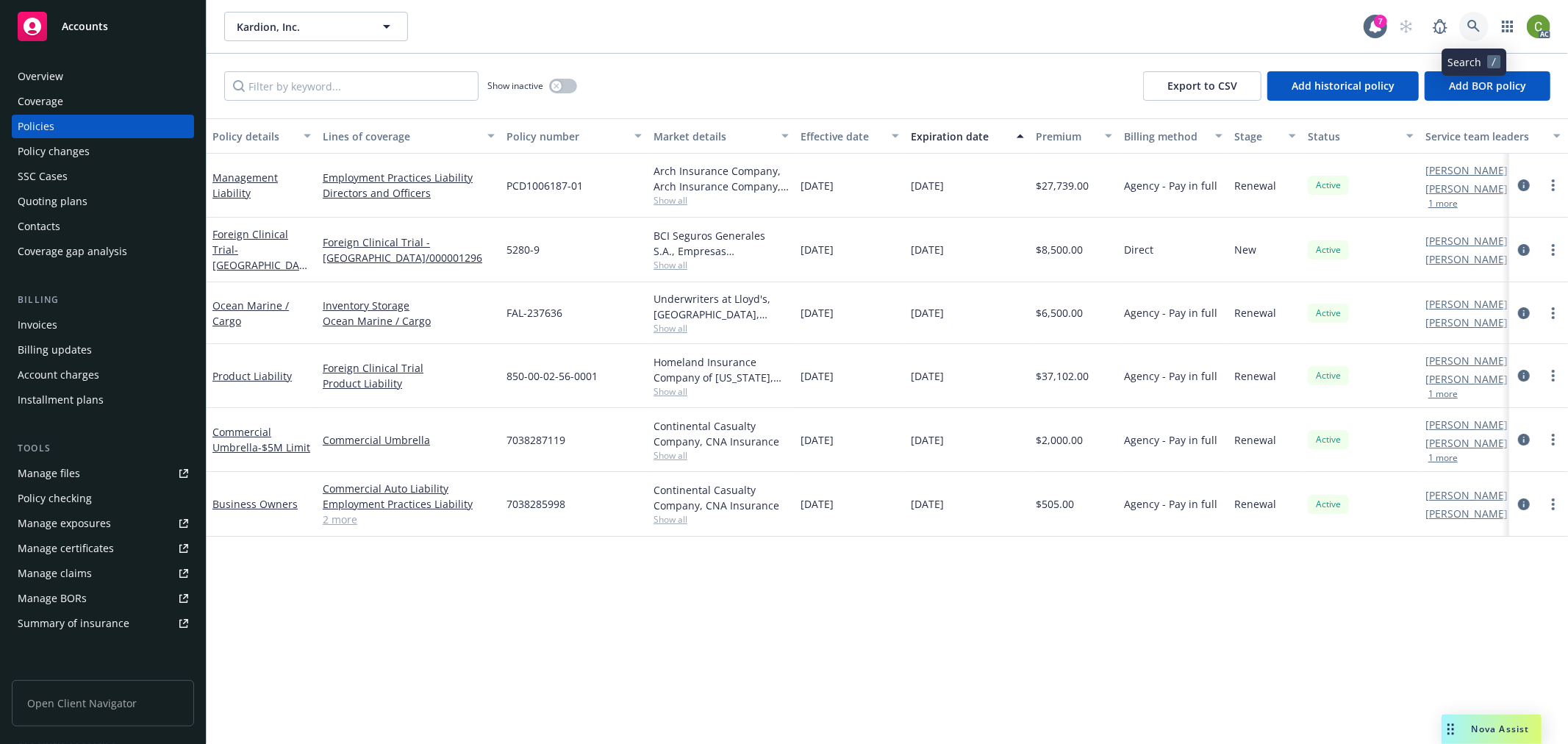
click at [1477, 23] on icon at bounding box center [1474, 27] width 13 height 13
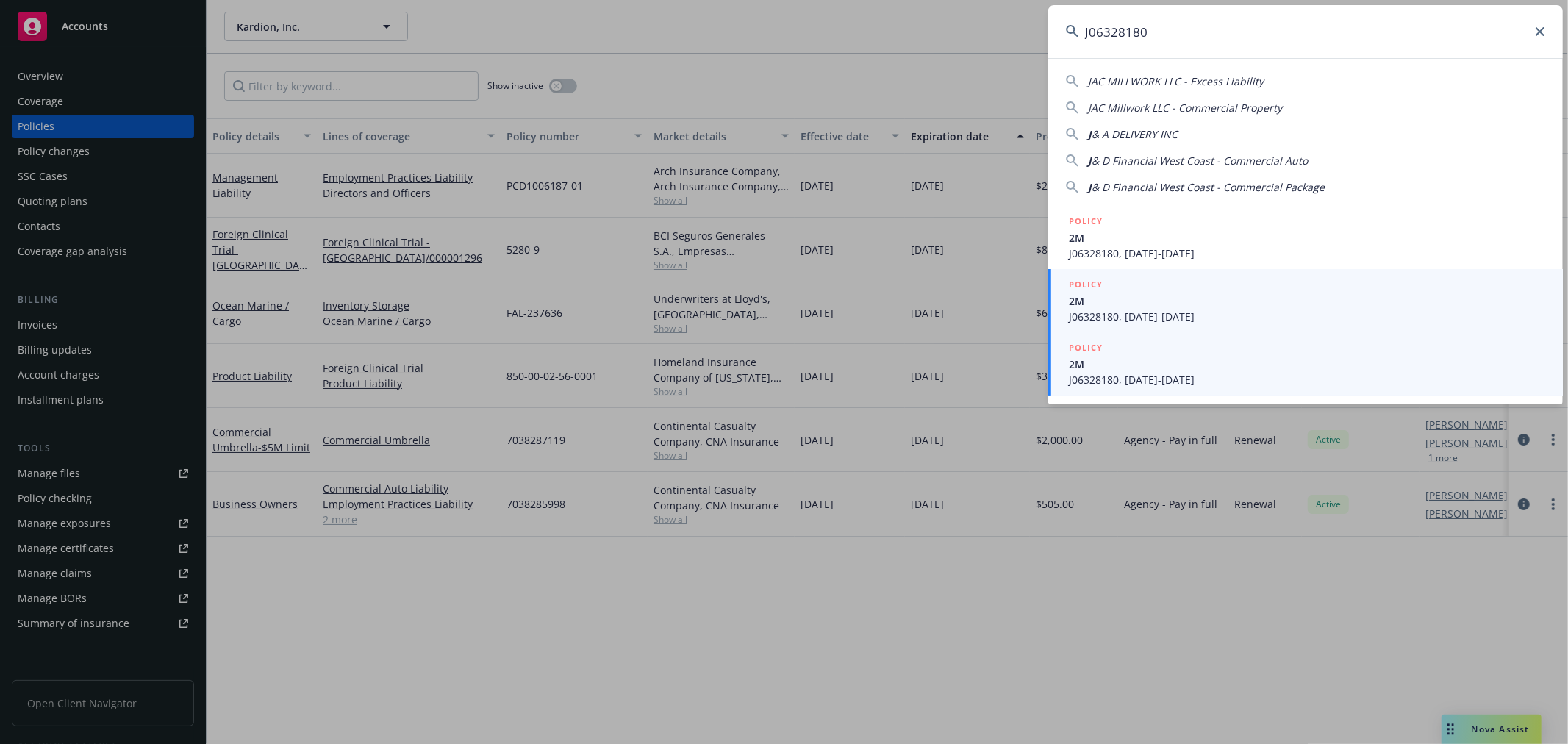
type input "J06328180"
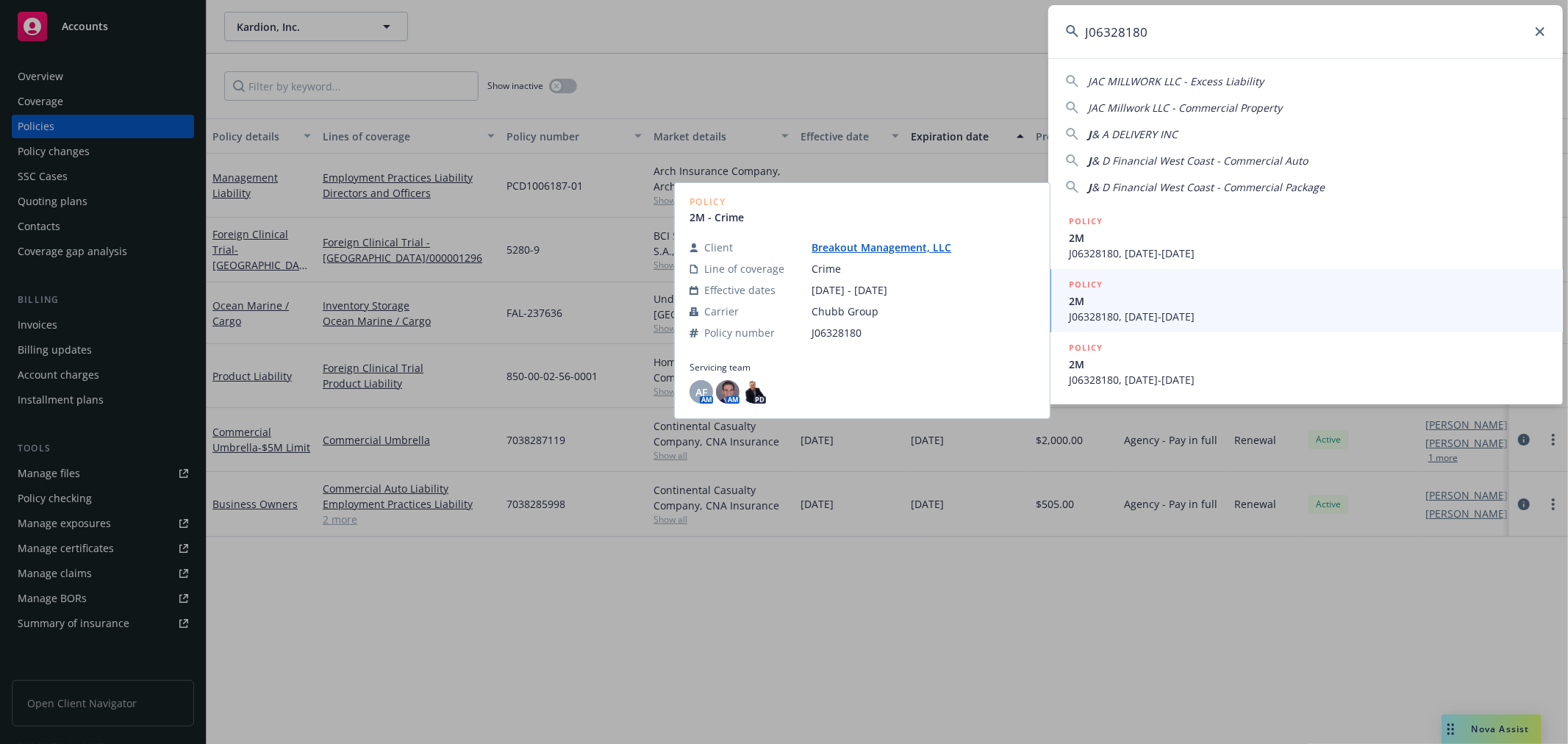
click at [1206, 366] on span "2M" at bounding box center [1307, 364] width 477 height 15
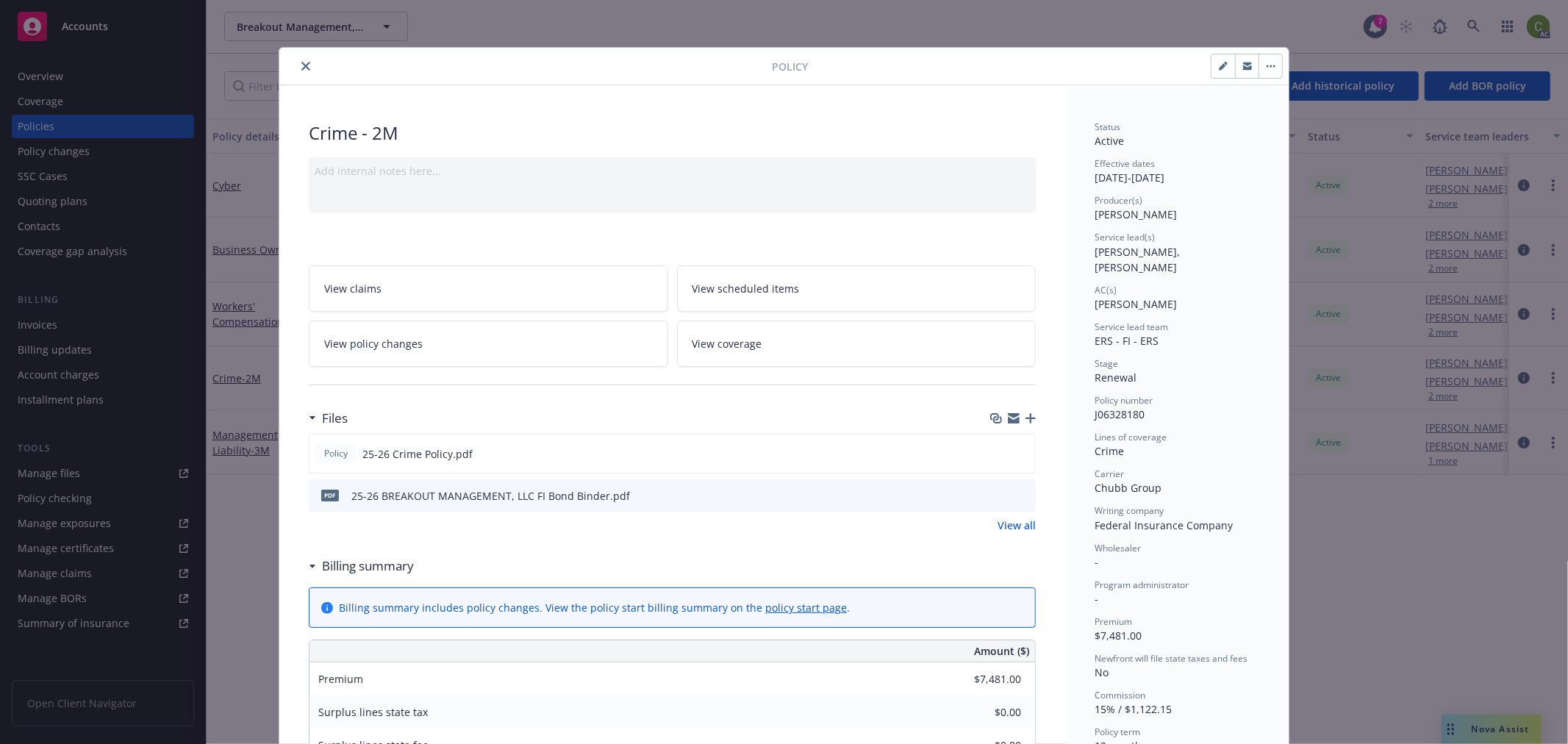
drag, startPoint x: 300, startPoint y: 64, endPoint x: 1084, endPoint y: 108, distance: 785.2
click at [302, 61] on icon "close" at bounding box center [306, 66] width 9 height 9
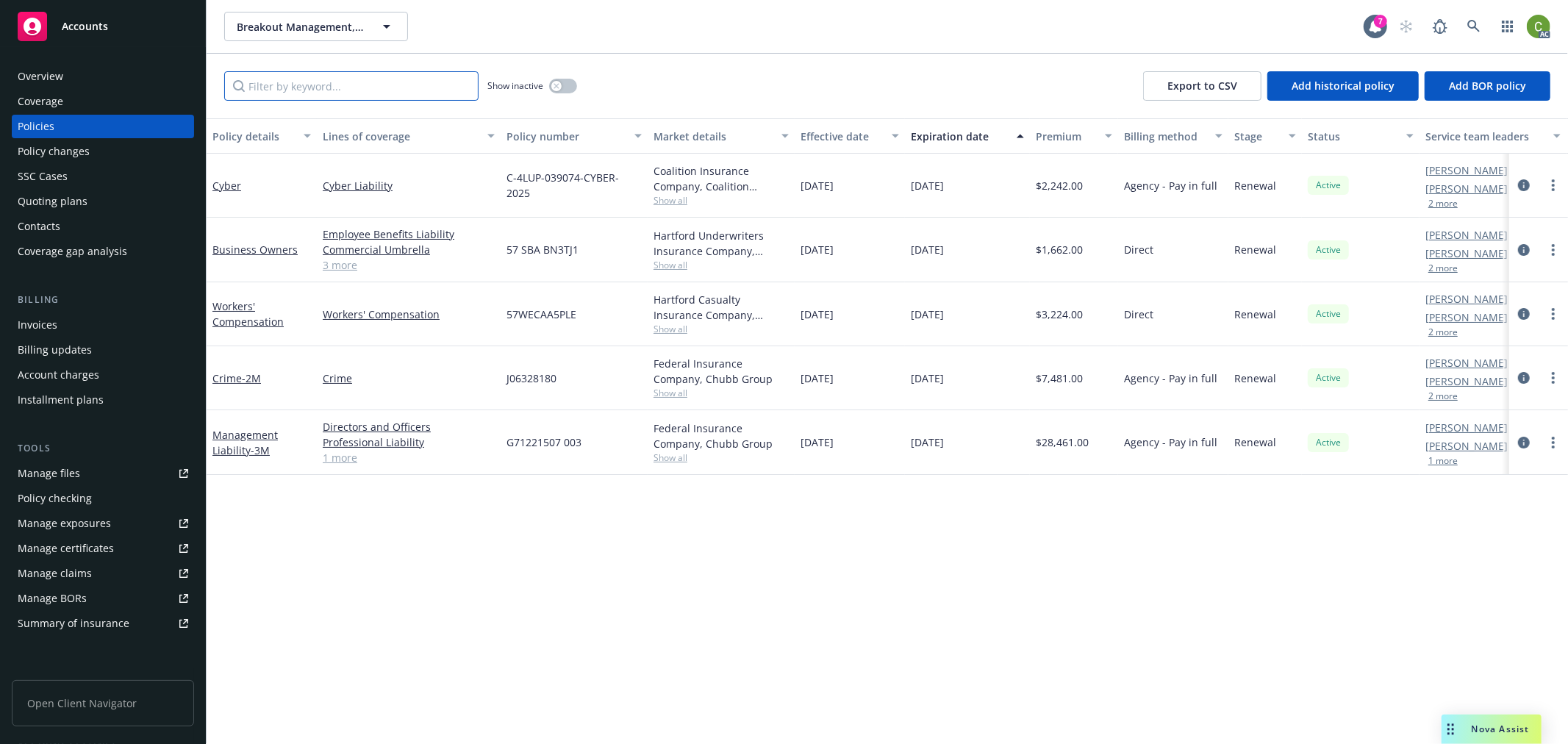
click at [347, 84] on input "Filter by keyword..." at bounding box center [351, 86] width 254 height 29
paste input "G71221507 003"
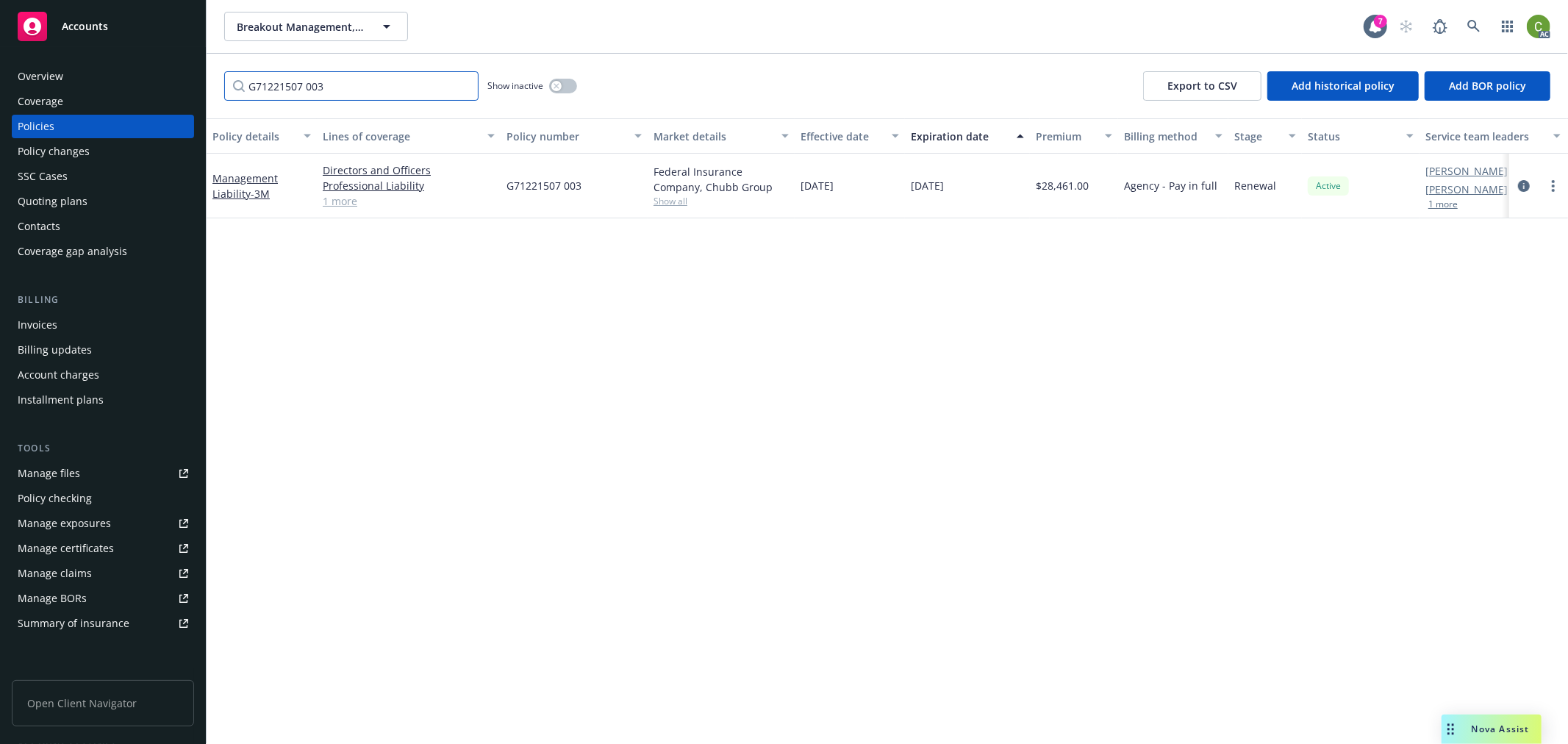
type input "G71221507 003"
drag, startPoint x: 1476, startPoint y: 25, endPoint x: 1461, endPoint y: 42, distance: 22.7
click at [1476, 24] on icon at bounding box center [1473, 26] width 12 height 12
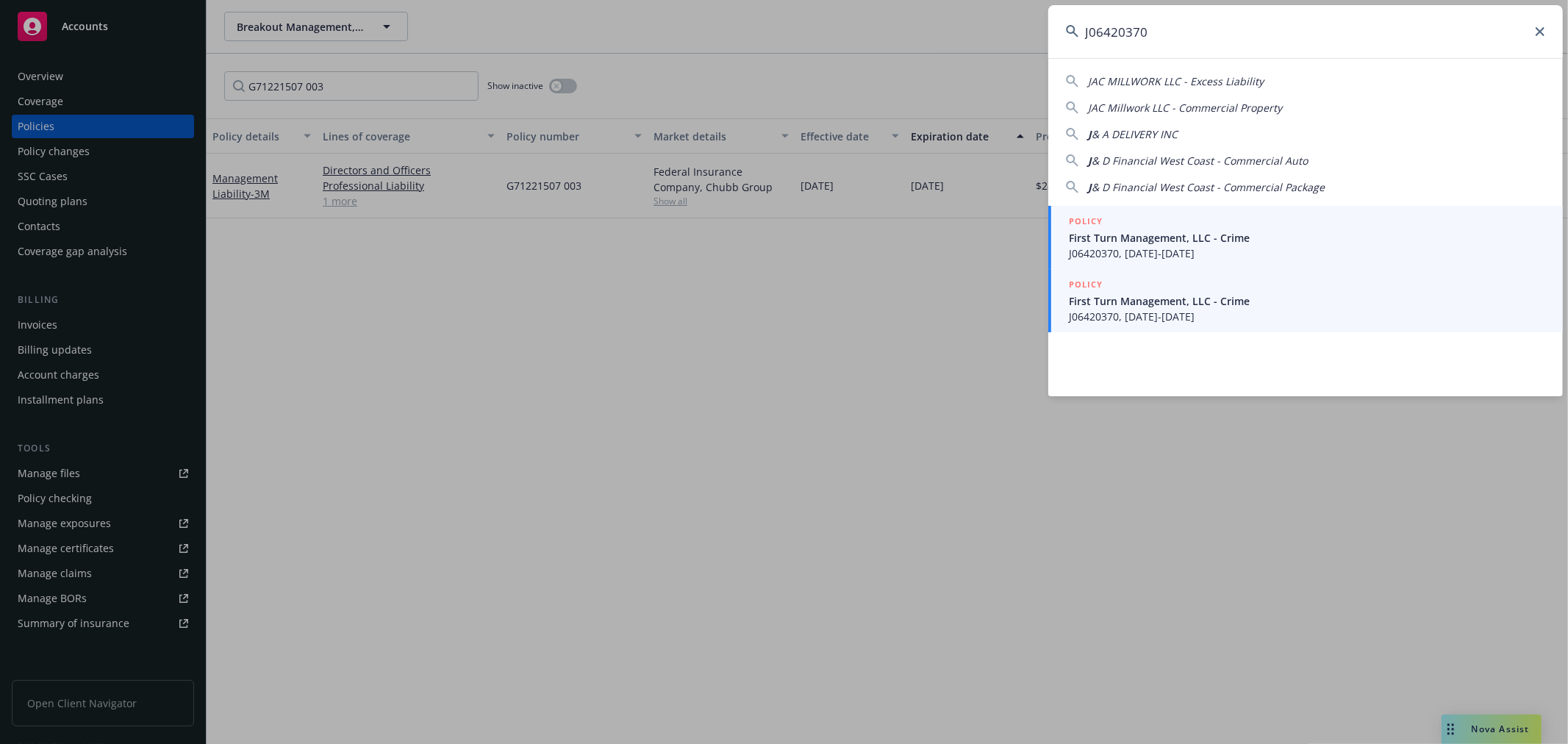
type input "J06420370"
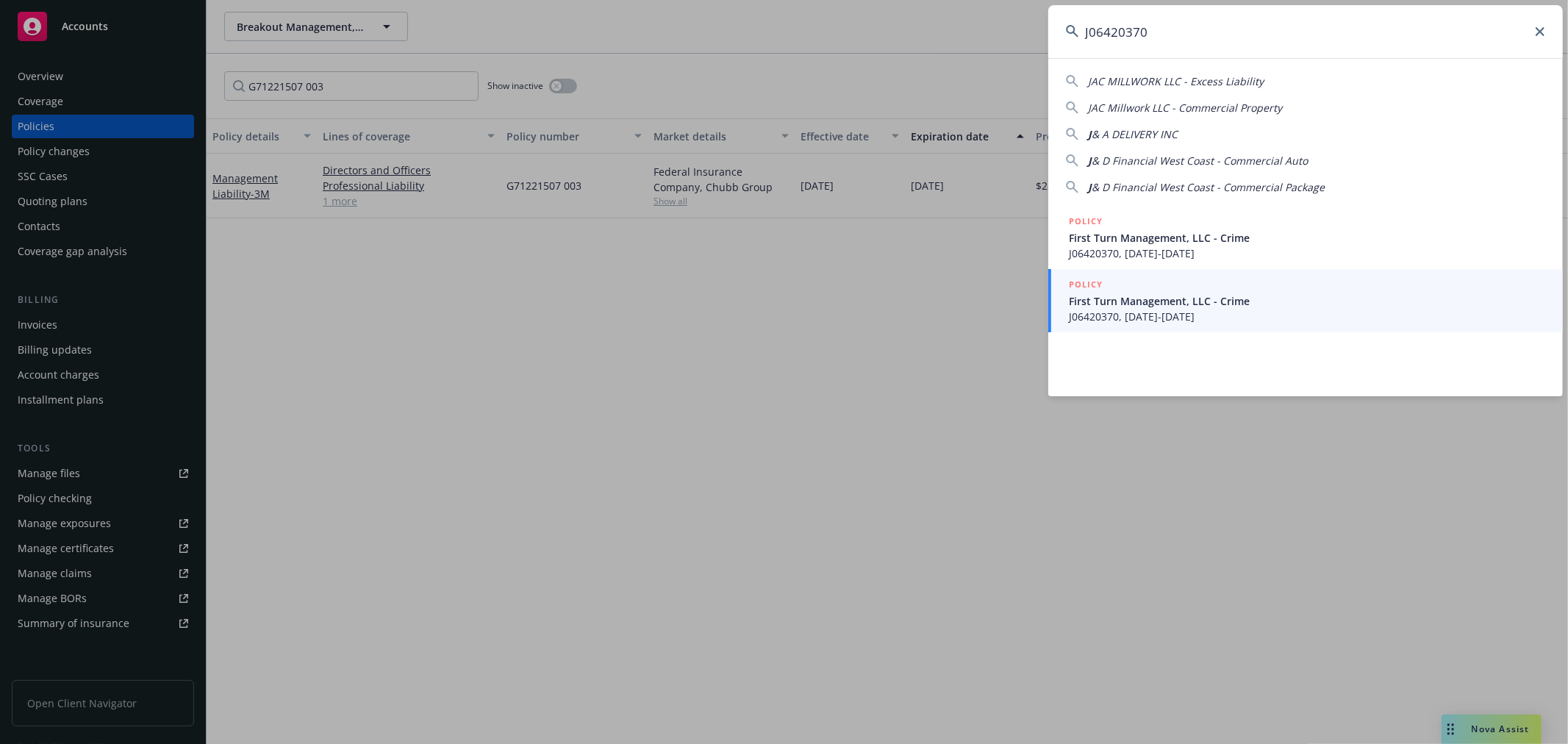
click at [1231, 320] on span "J06420370, 10/01/2024-10/01/2025" at bounding box center [1307, 316] width 477 height 15
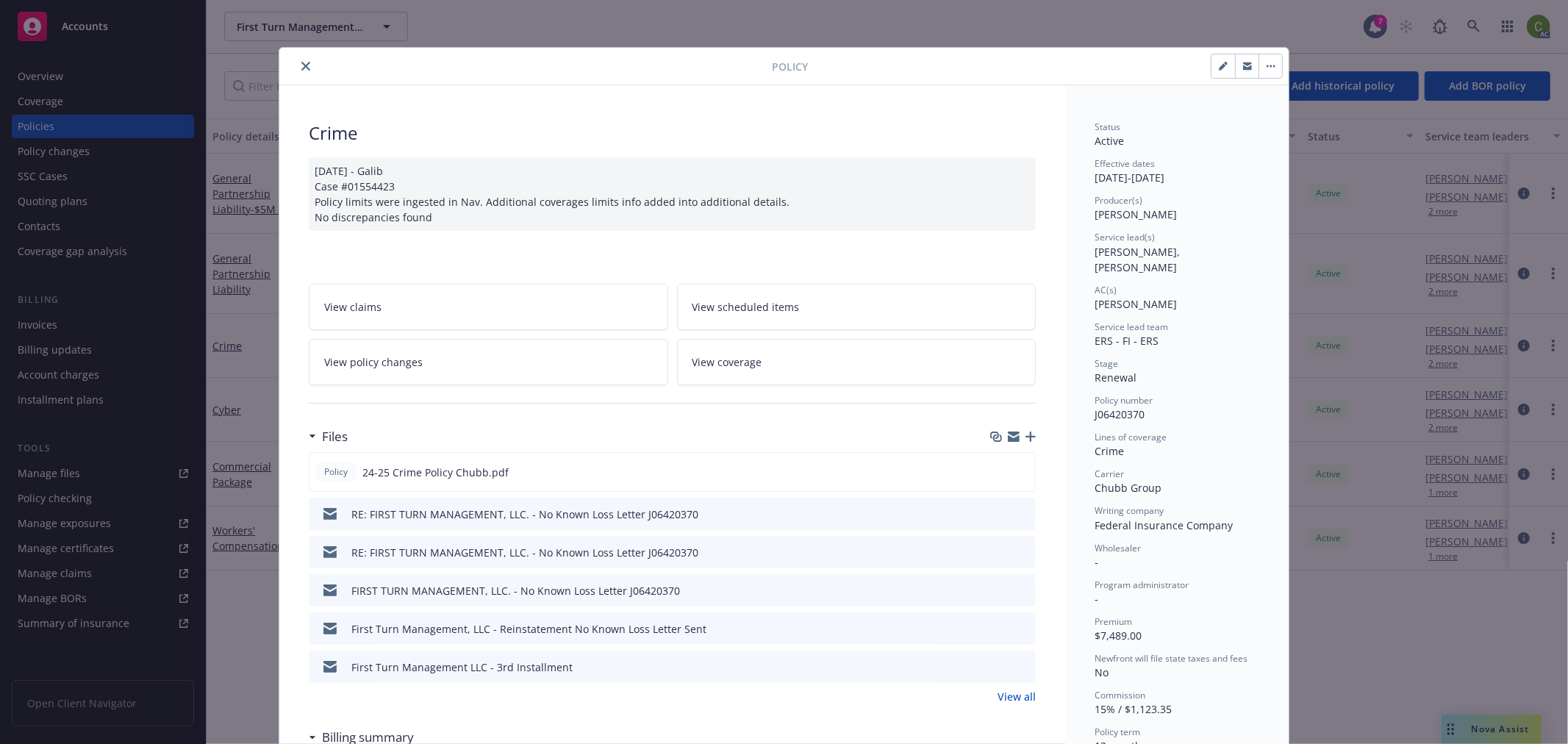
click at [302, 64] on icon "close" at bounding box center [306, 66] width 9 height 9
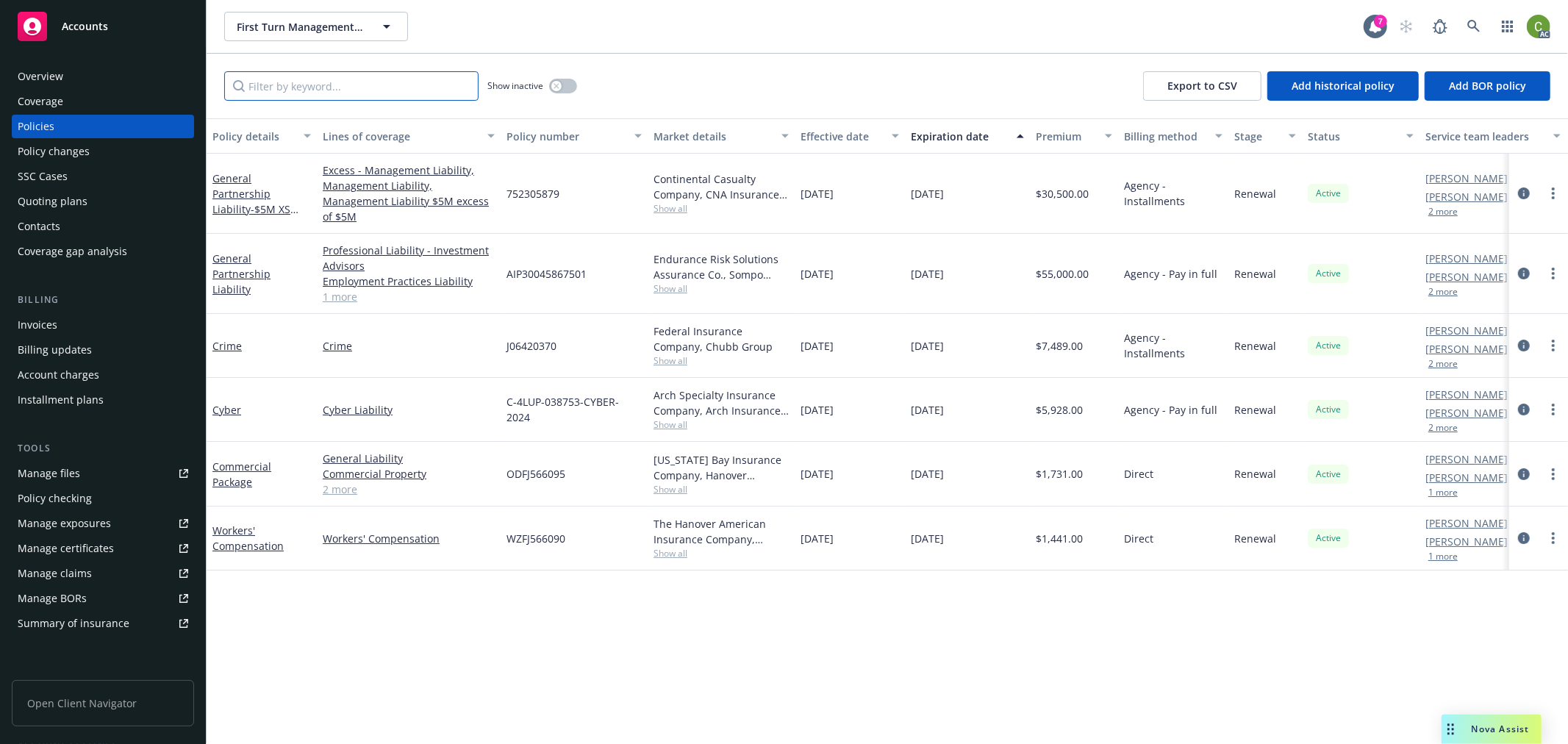
click at [309, 78] on input "Filter by keyword..." at bounding box center [351, 86] width 254 height 29
click at [1481, 31] on link at bounding box center [1474, 27] width 29 height 29
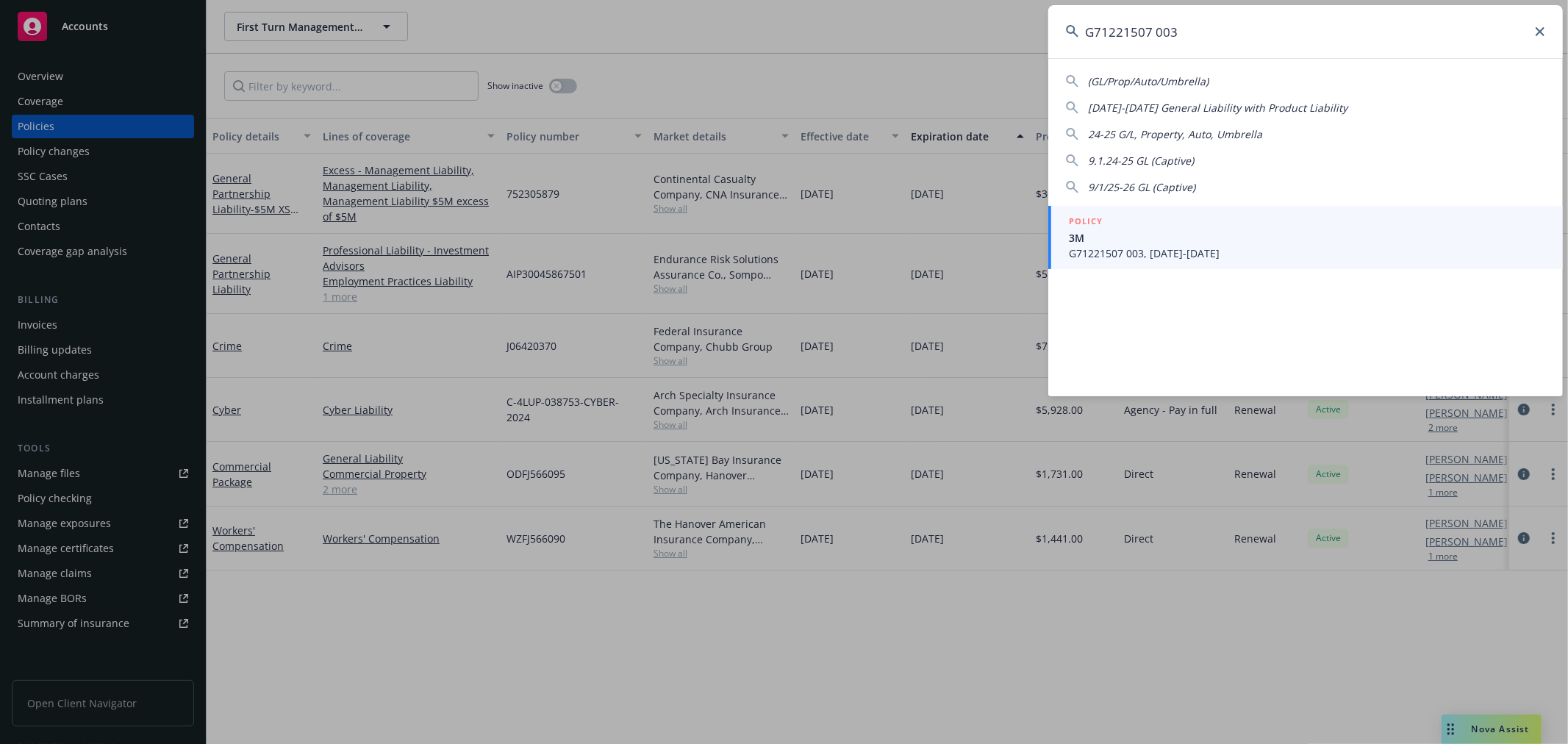
type input "G71221507 003"
click at [1267, 243] on span "3M" at bounding box center [1307, 237] width 477 height 15
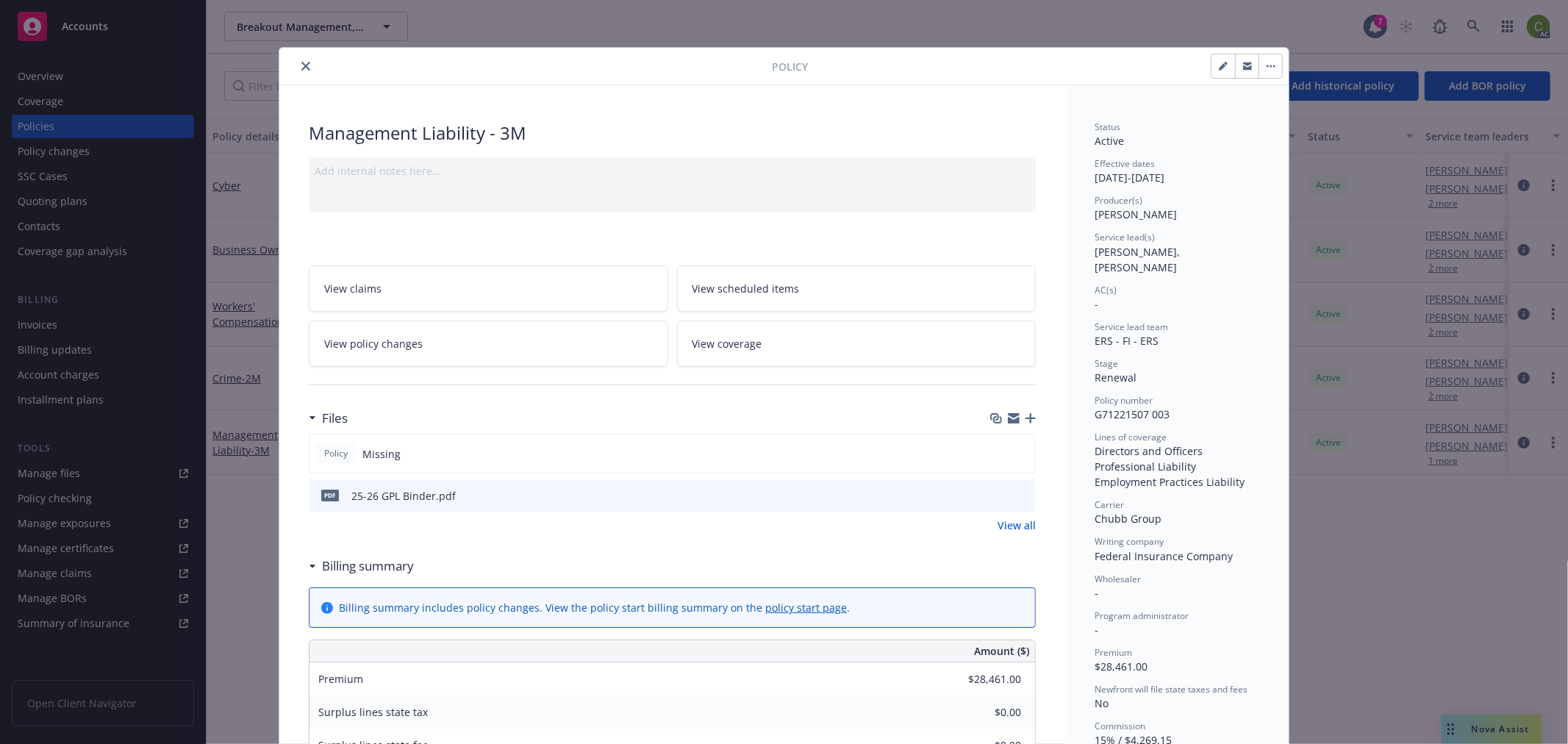
click at [302, 67] on icon "close" at bounding box center [306, 66] width 9 height 9
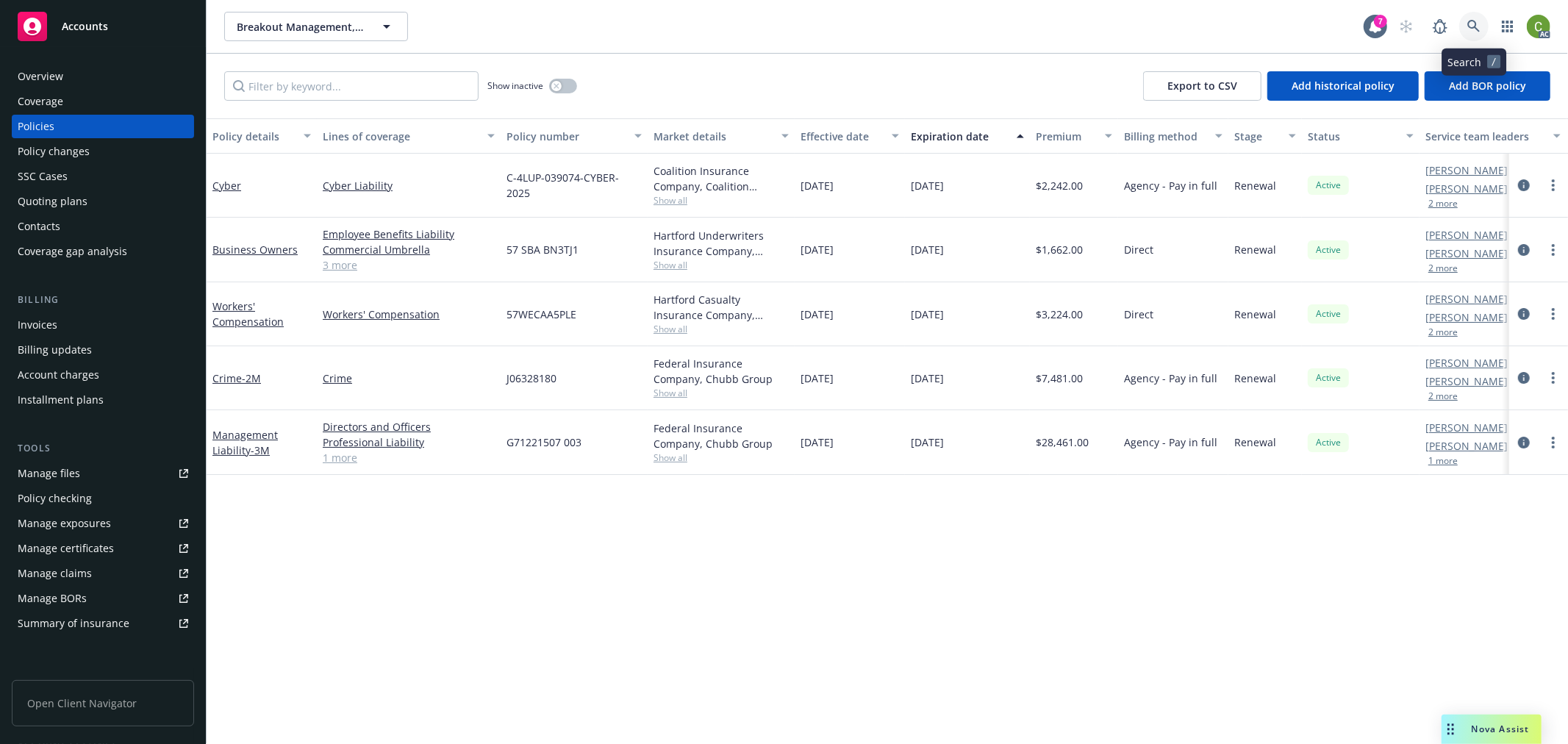
click at [1473, 28] on icon at bounding box center [1474, 27] width 13 height 13
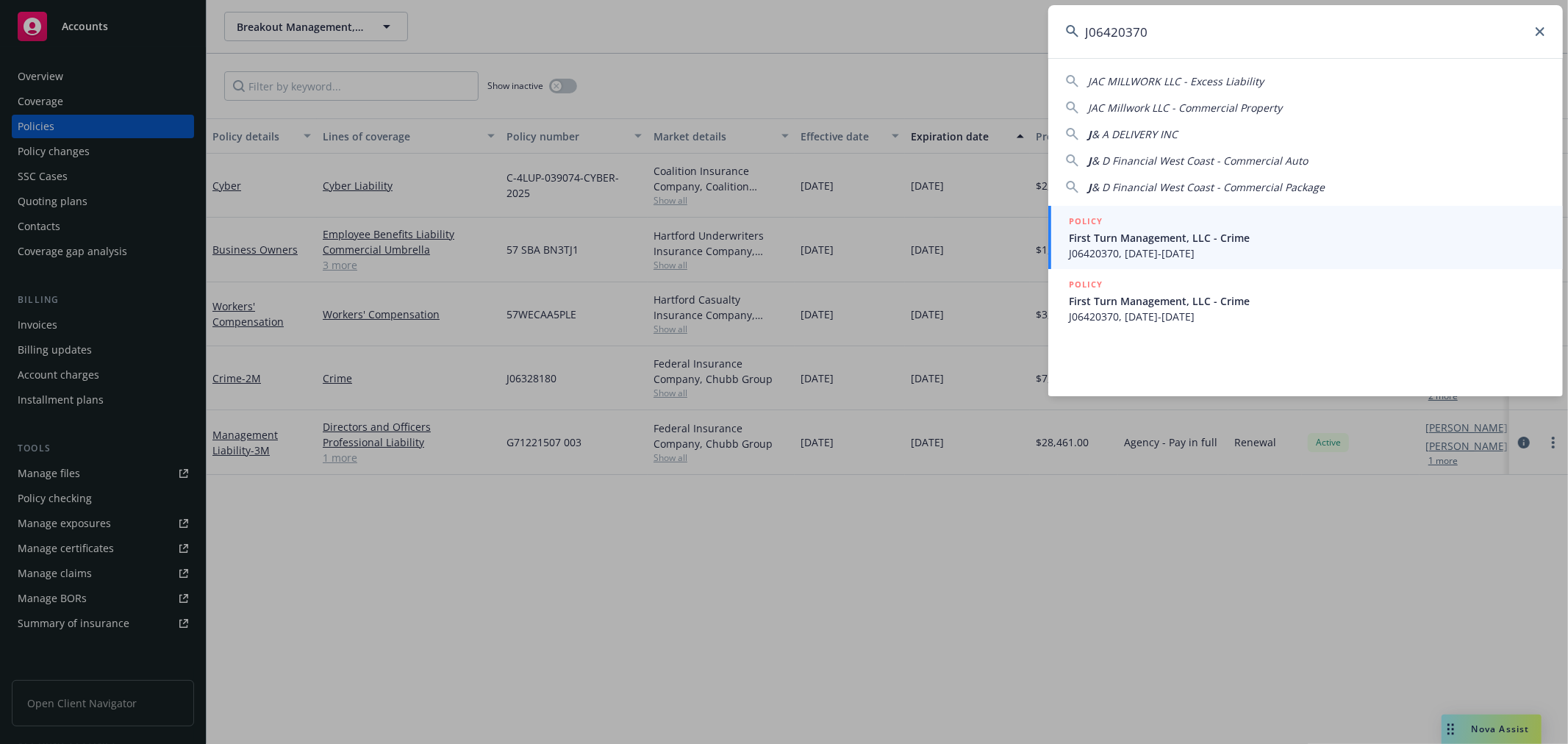
type input "J06420370"
drag, startPoint x: 1199, startPoint y: 244, endPoint x: 1100, endPoint y: 298, distance: 112.8
click at [1198, 243] on span "First Turn Management, LLC - Crime" at bounding box center [1307, 237] width 477 height 15
